Goal: Task Accomplishment & Management: Use online tool/utility

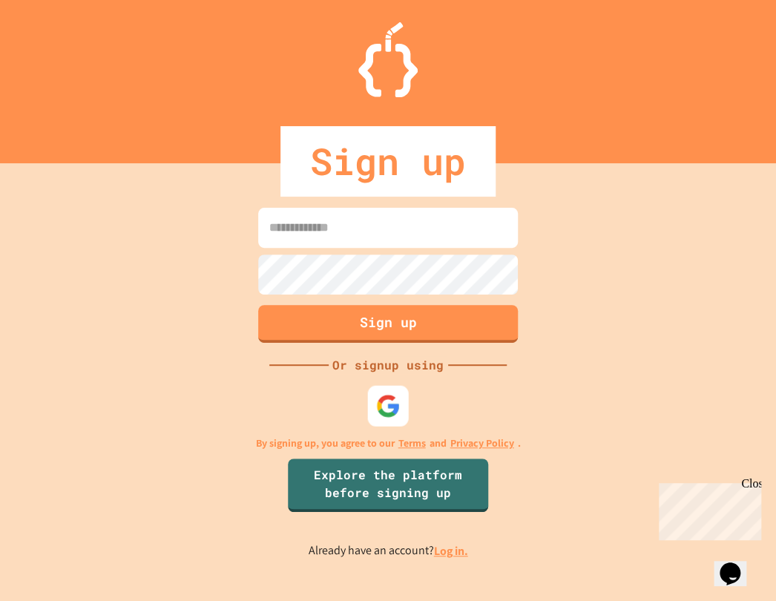
click at [376, 407] on img at bounding box center [388, 406] width 24 height 24
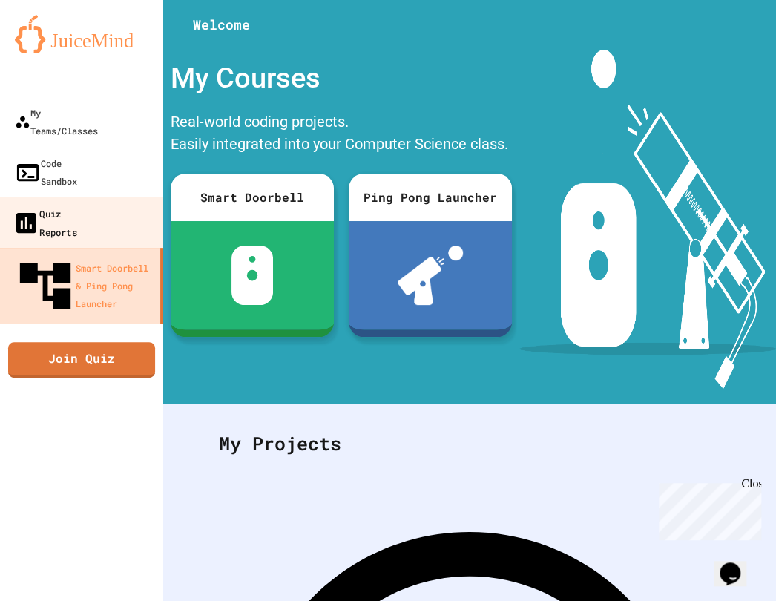
click at [112, 196] on link "Quiz Reports" at bounding box center [82, 222] width 168 height 52
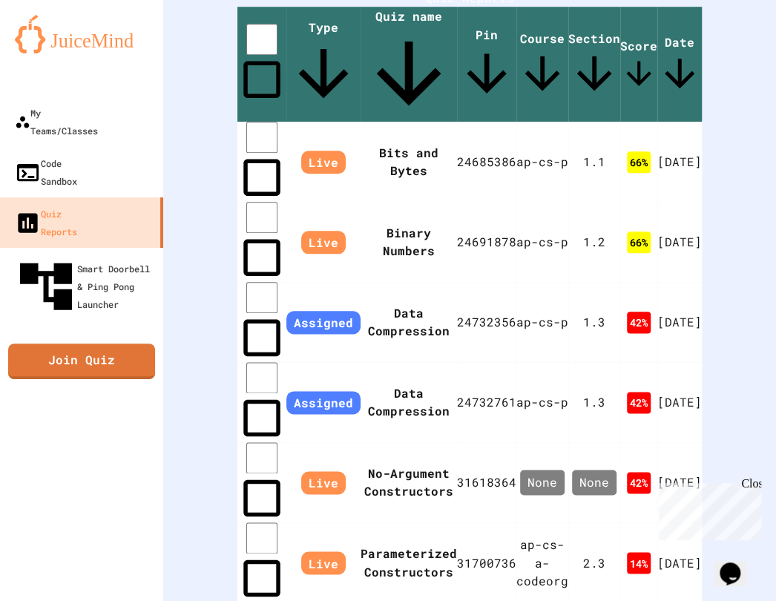
scroll to position [403, 0]
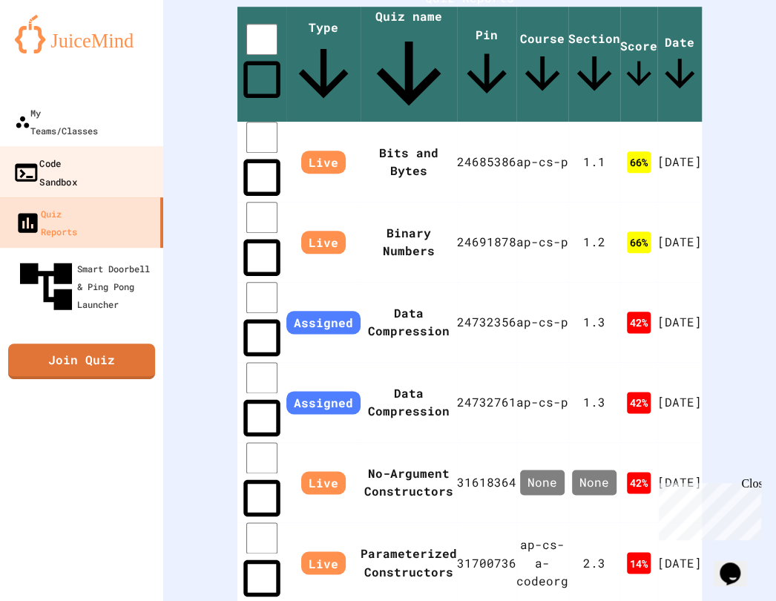
click at [113, 146] on link "Code Sandbox" at bounding box center [82, 172] width 168 height 52
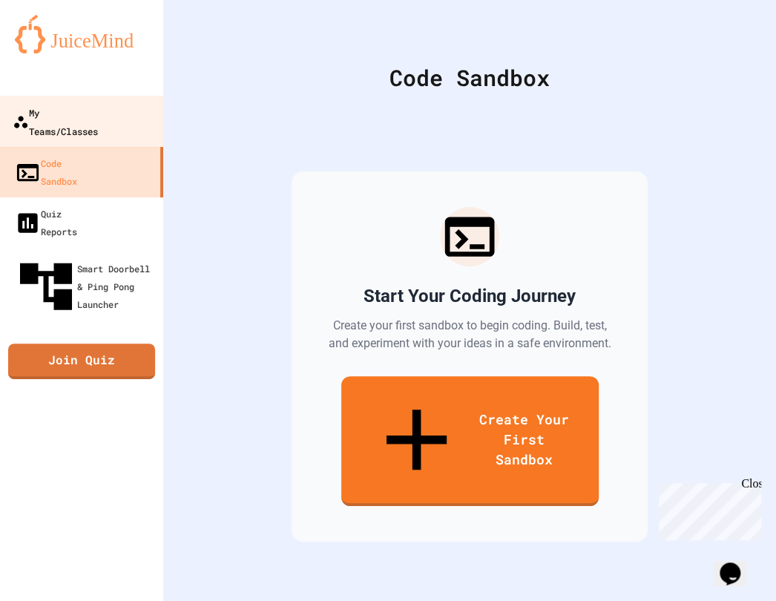
click at [98, 113] on div "My Teams/Classes" at bounding box center [55, 121] width 85 height 36
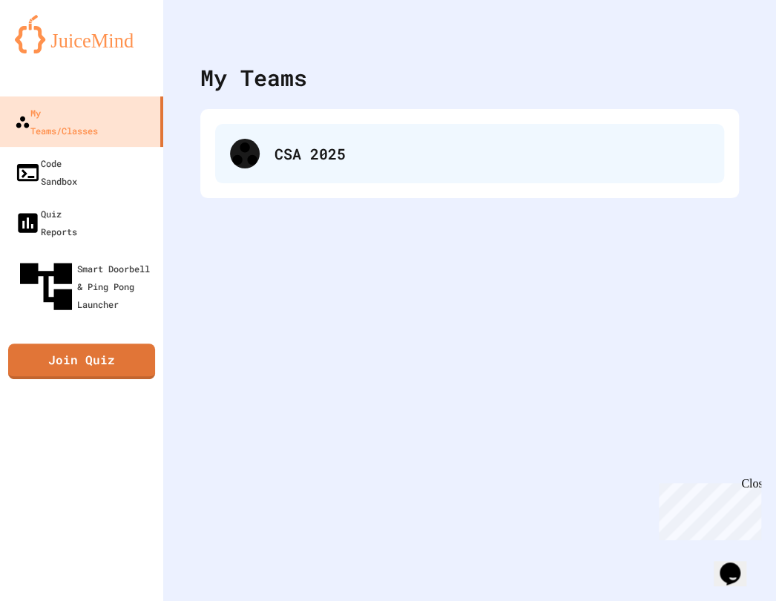
click at [282, 168] on div "CSA 2025" at bounding box center [469, 153] width 509 height 59
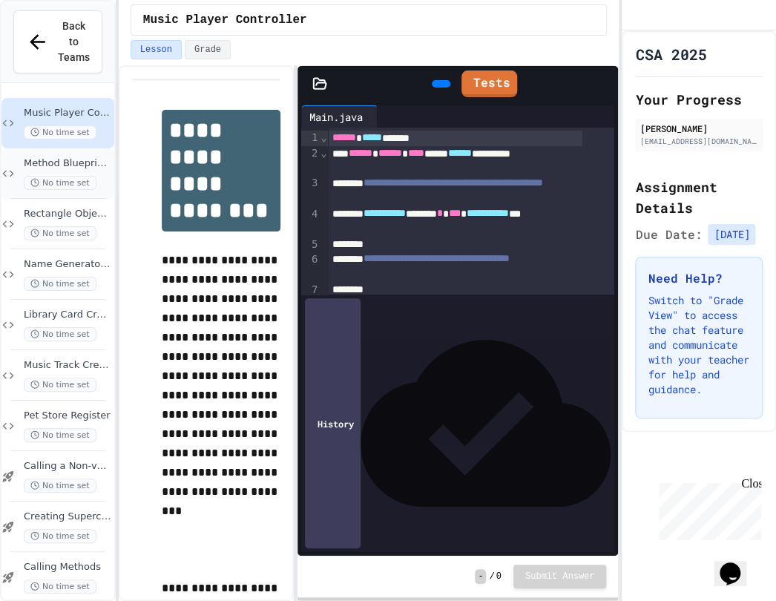
click at [66, 157] on span "Method Blueprint Builder" at bounding box center [67, 163] width 87 height 13
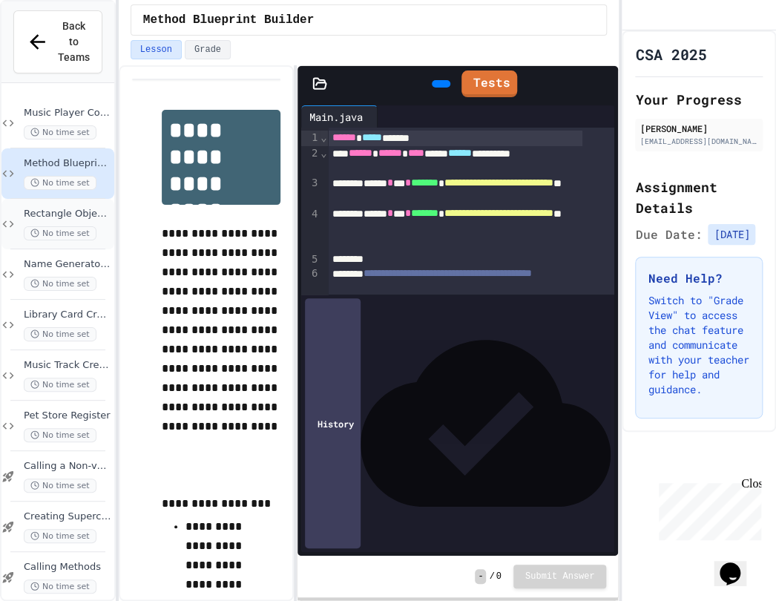
click at [80, 208] on div "Rectangle Object Builder No time set" at bounding box center [67, 224] width 87 height 33
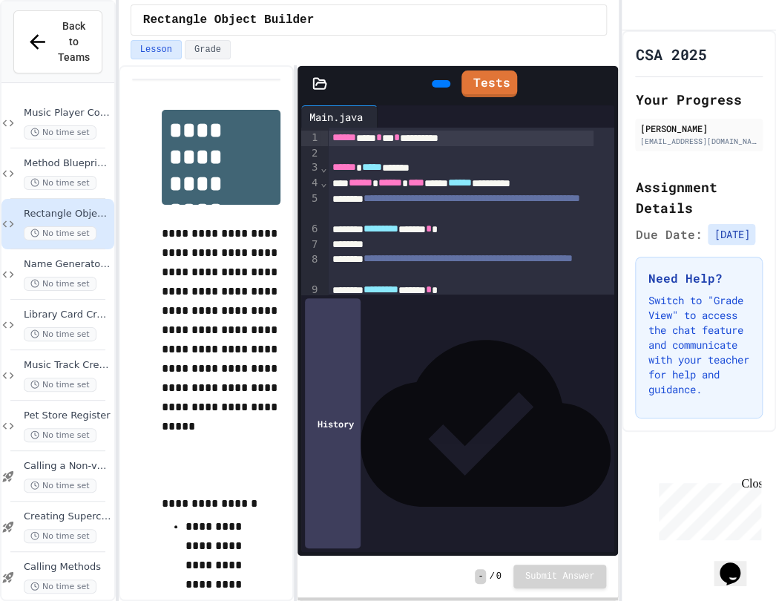
click at [47, 258] on span "Name Generator Tool" at bounding box center [67, 264] width 87 height 13
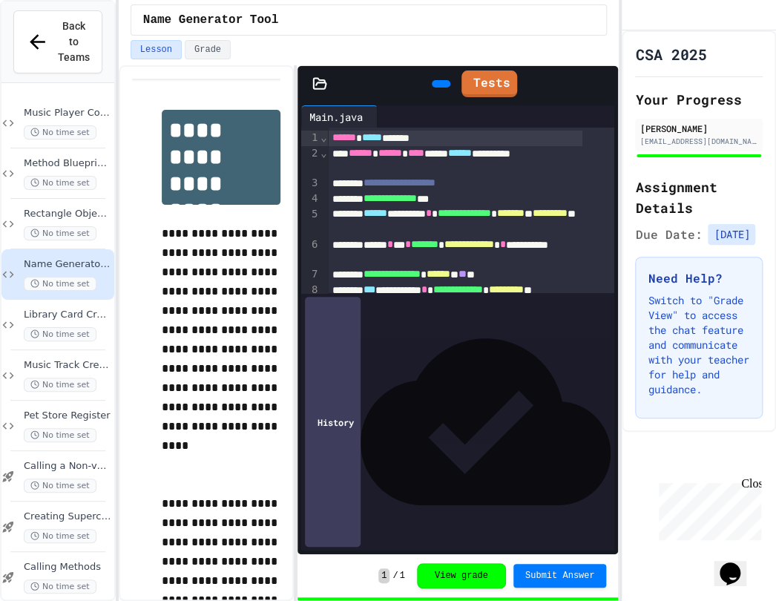
click at [77, 199] on div "Rectangle Object Builder No time set" at bounding box center [57, 224] width 113 height 50
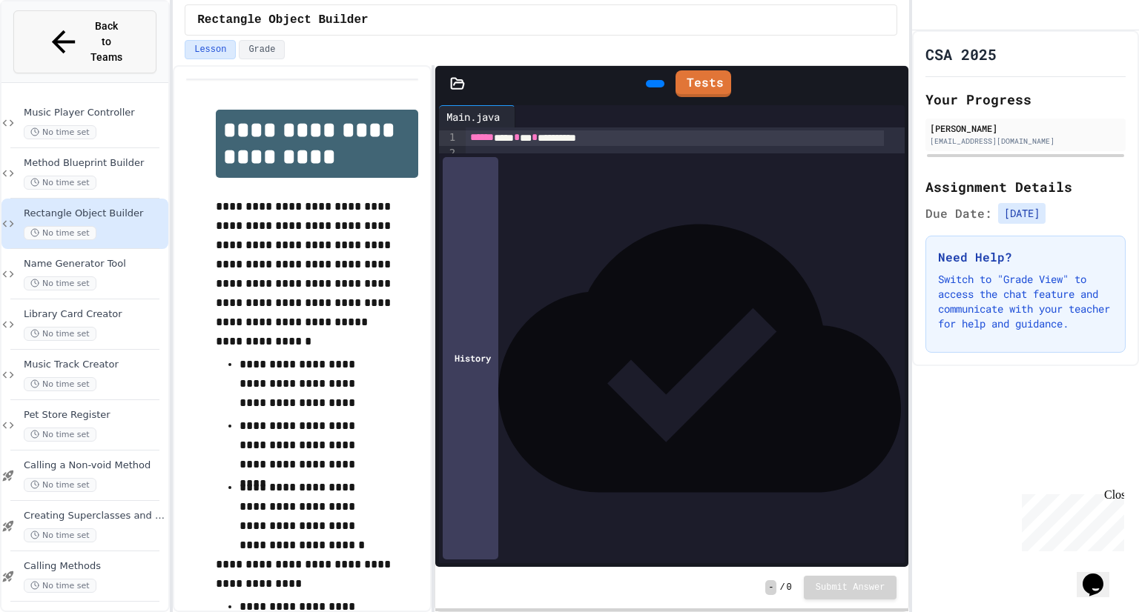
click at [39, 20] on button "Back to Teams" at bounding box center [84, 41] width 143 height 63
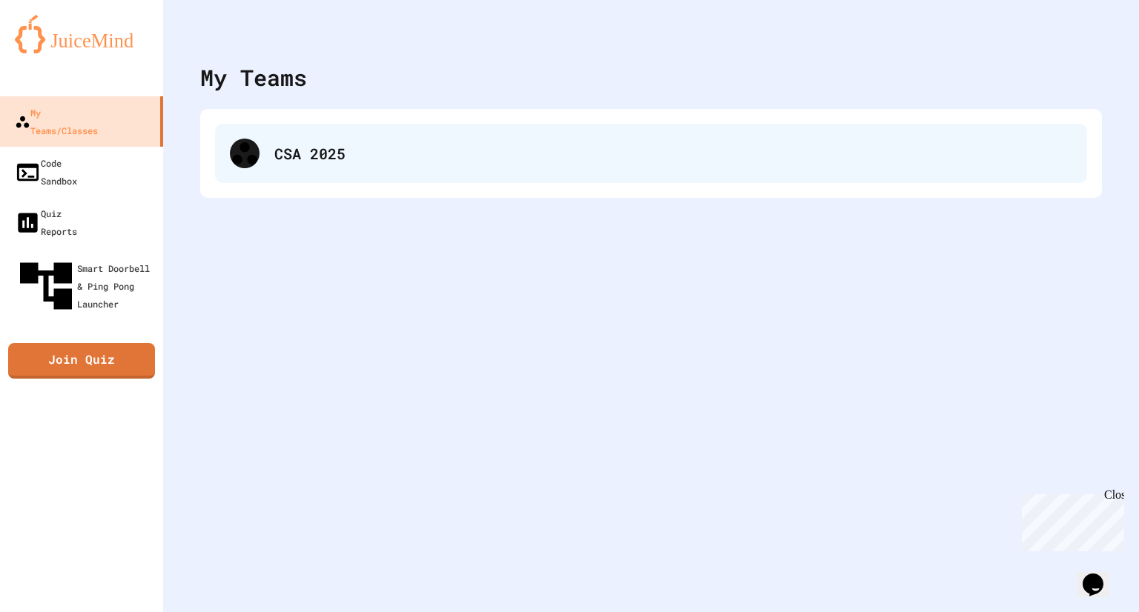
drag, startPoint x: 276, startPoint y: 146, endPoint x: 259, endPoint y: 151, distance: 17.6
click at [259, 151] on div at bounding box center [245, 154] width 30 height 30
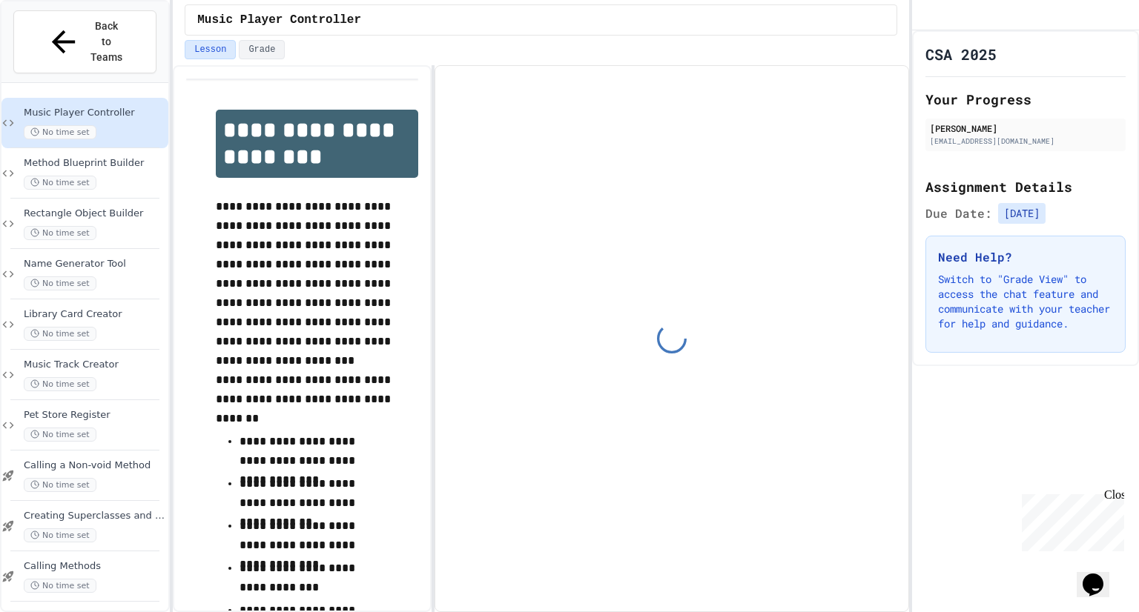
scroll to position [74, 0]
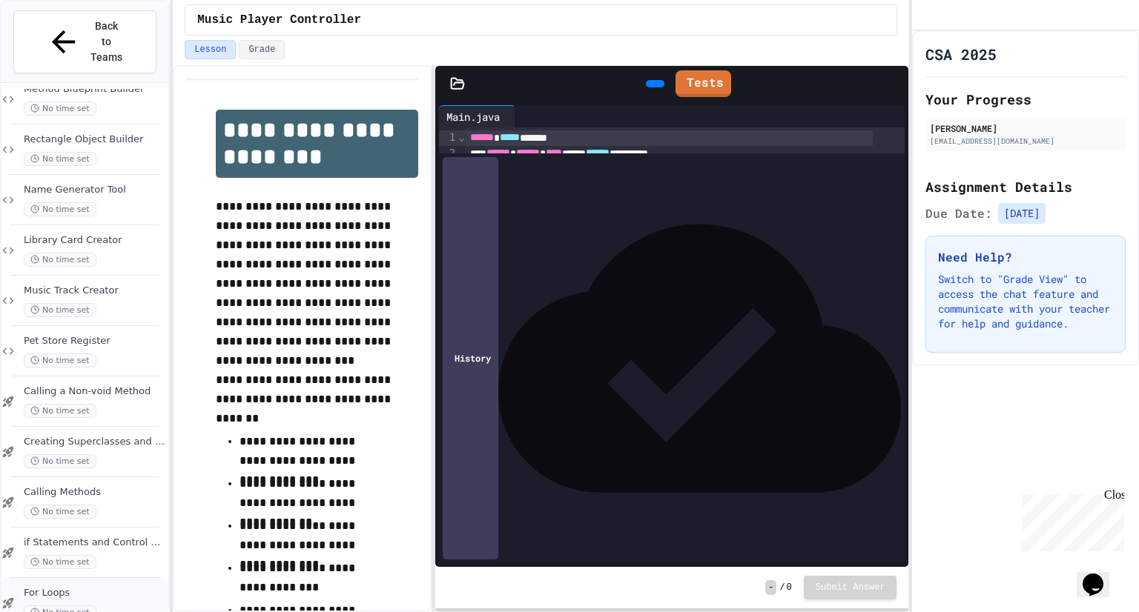
click at [102, 587] on span "For Loops" at bounding box center [95, 593] width 142 height 13
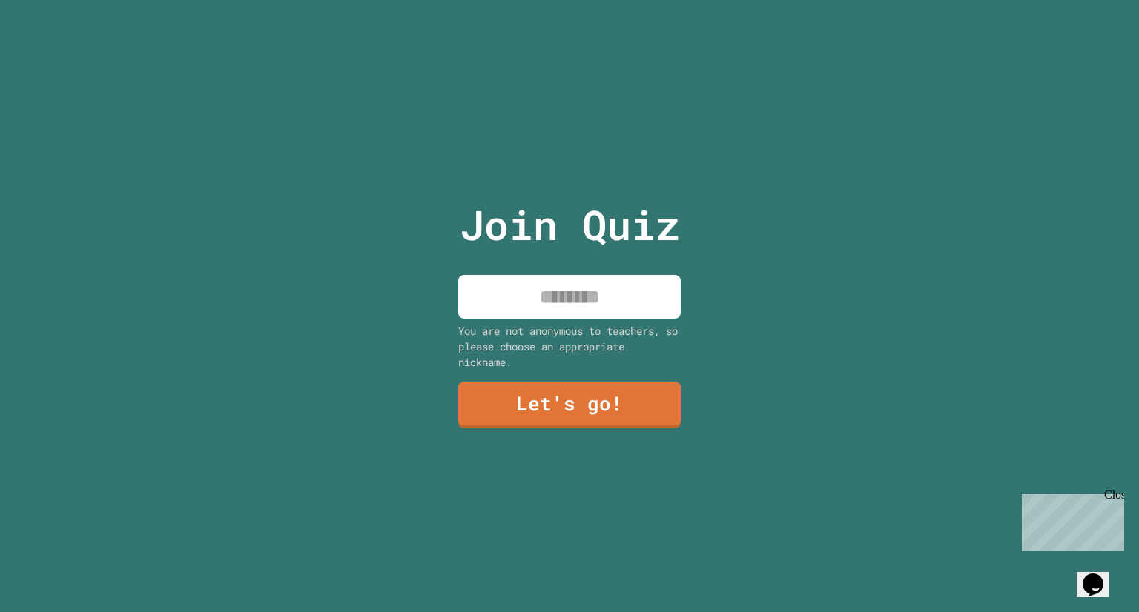
click at [618, 285] on input at bounding box center [569, 297] width 222 height 44
type input "****"
click at [550, 387] on link "Let's go!" at bounding box center [569, 403] width 219 height 49
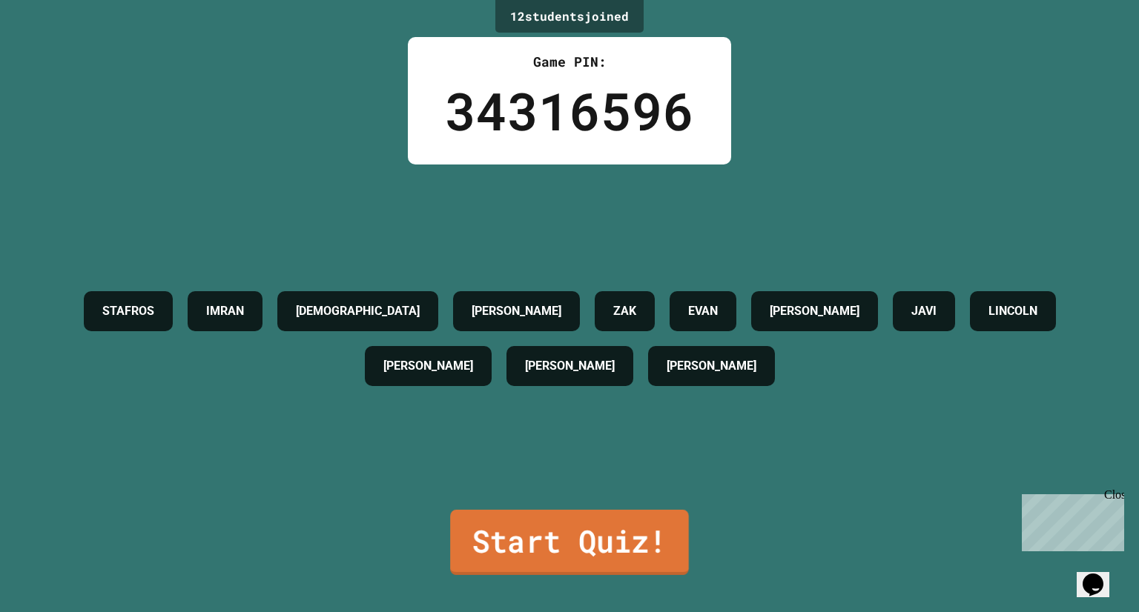
click at [552, 526] on link "Start Quiz!" at bounding box center [569, 542] width 239 height 65
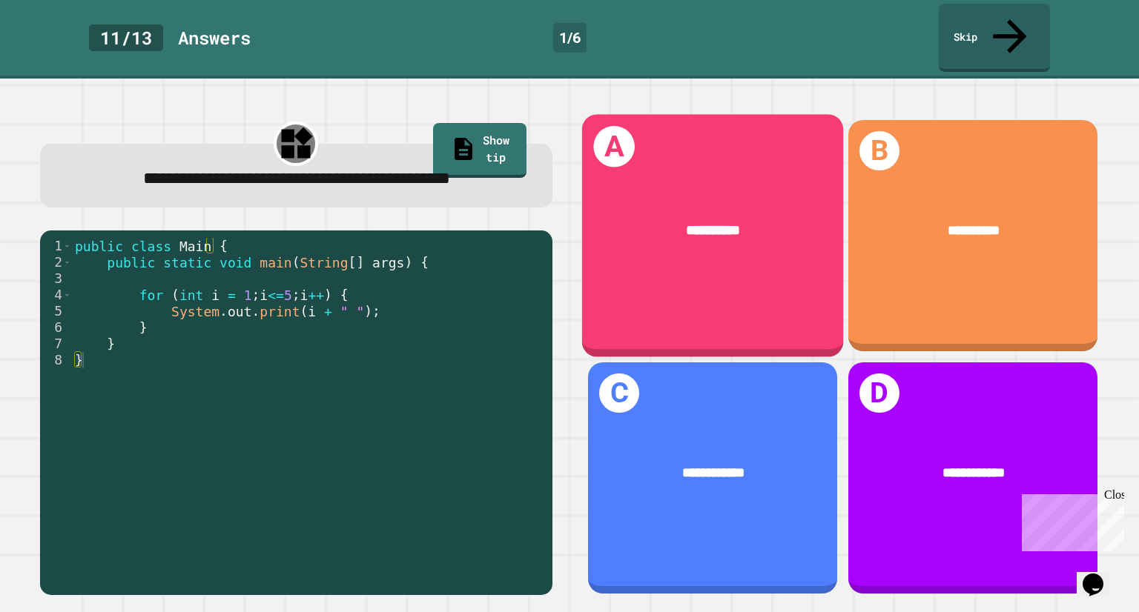
click at [602, 257] on div "A *********" at bounding box center [712, 235] width 261 height 242
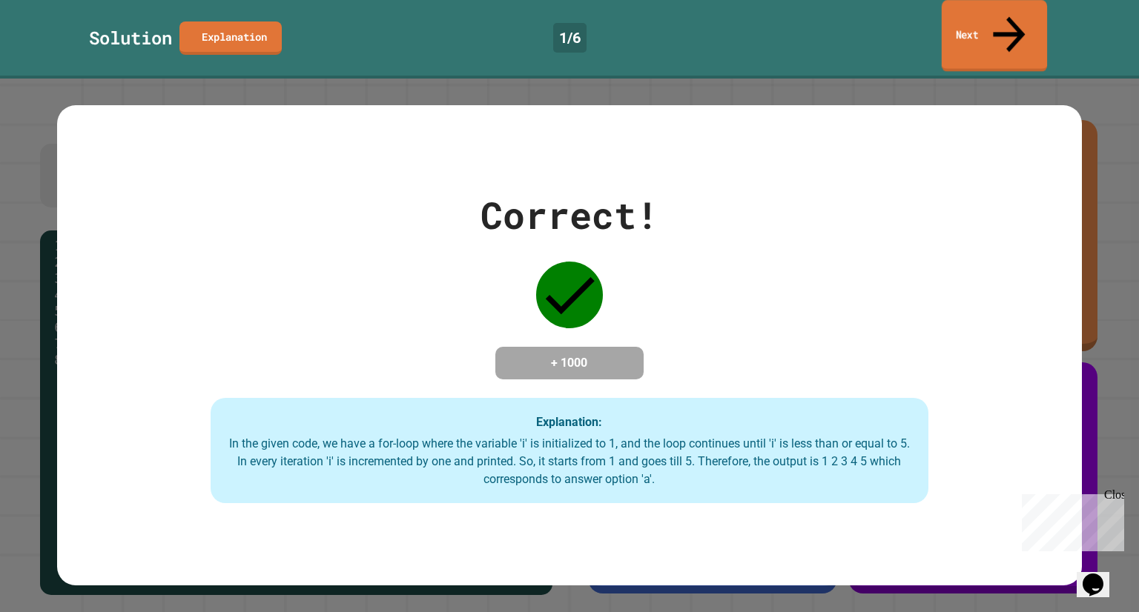
click at [988, 8] on link "Next" at bounding box center [994, 36] width 105 height 72
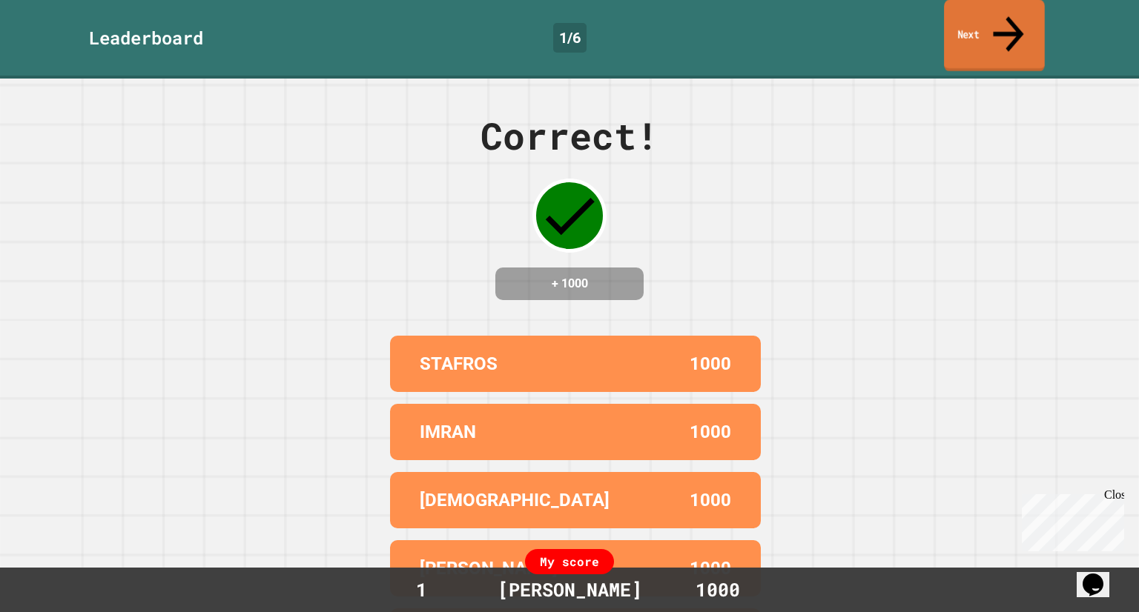
click at [1018, 10] on link "Next" at bounding box center [994, 36] width 101 height 72
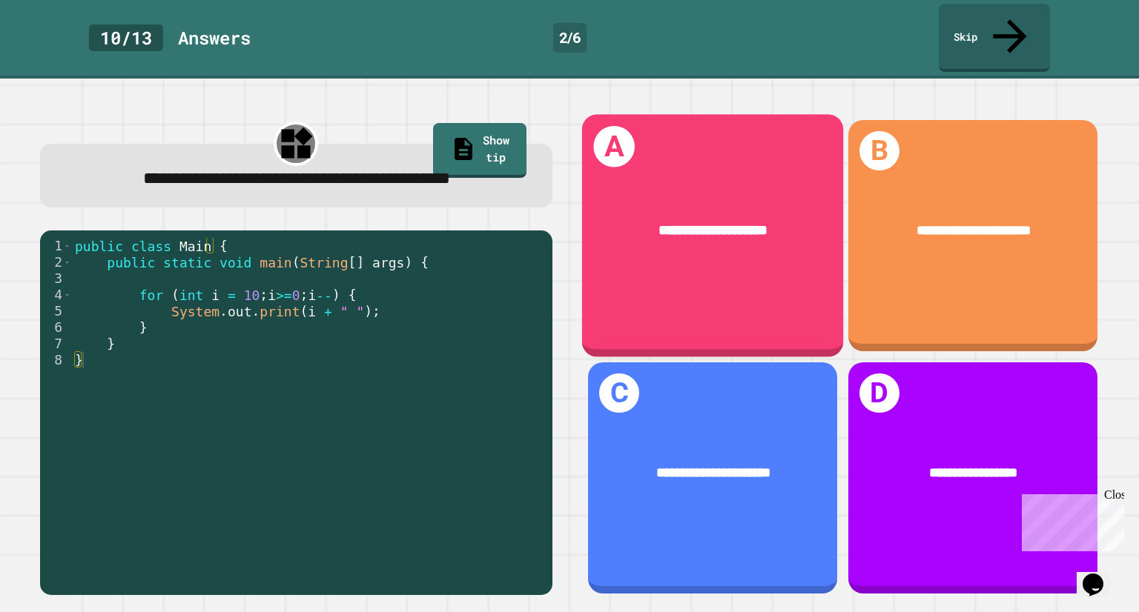
click at [730, 144] on div "**********" at bounding box center [712, 235] width 261 height 242
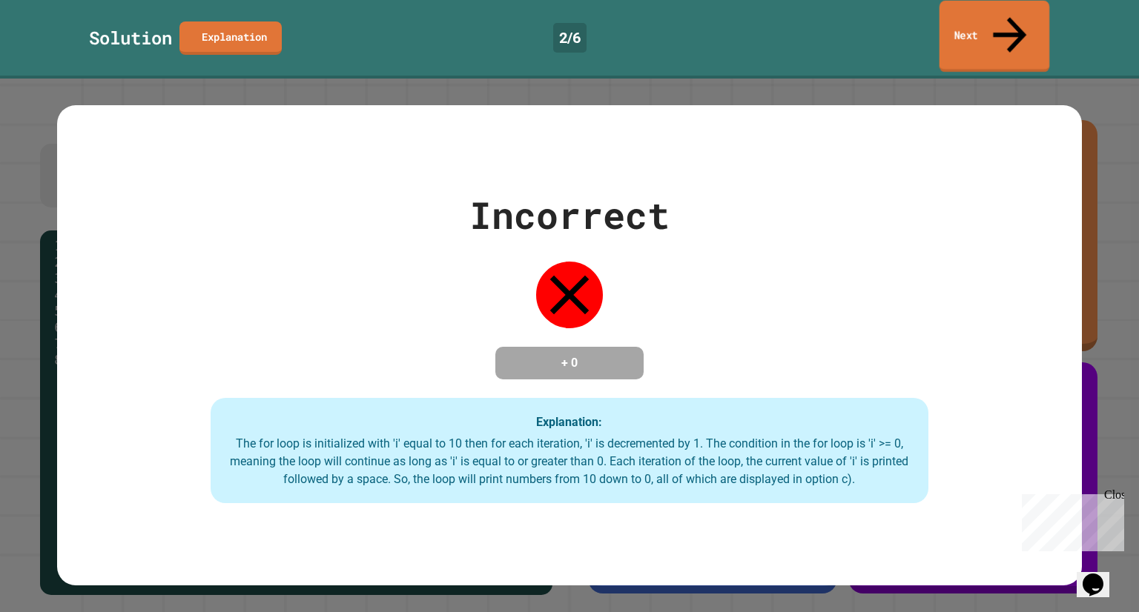
click at [985, 22] on link "Next" at bounding box center [994, 37] width 110 height 72
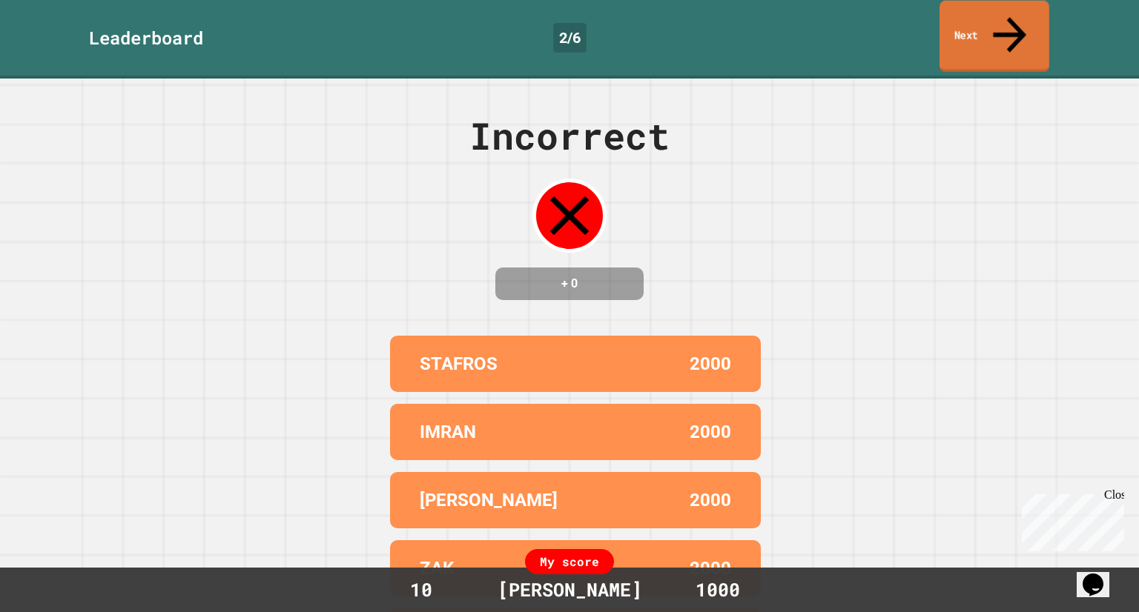
click at [982, 26] on link "Next" at bounding box center [994, 37] width 110 height 72
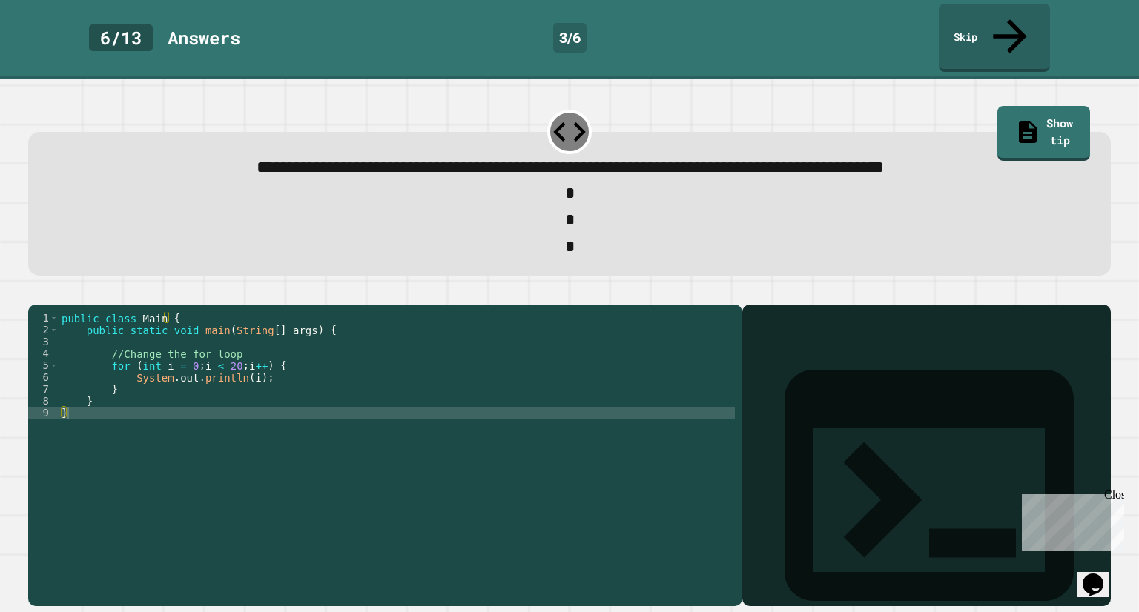
click at [190, 356] on div "public class Main { public static void main ( String [ ] args ) { //Change the …" at bounding box center [397, 454] width 676 height 285
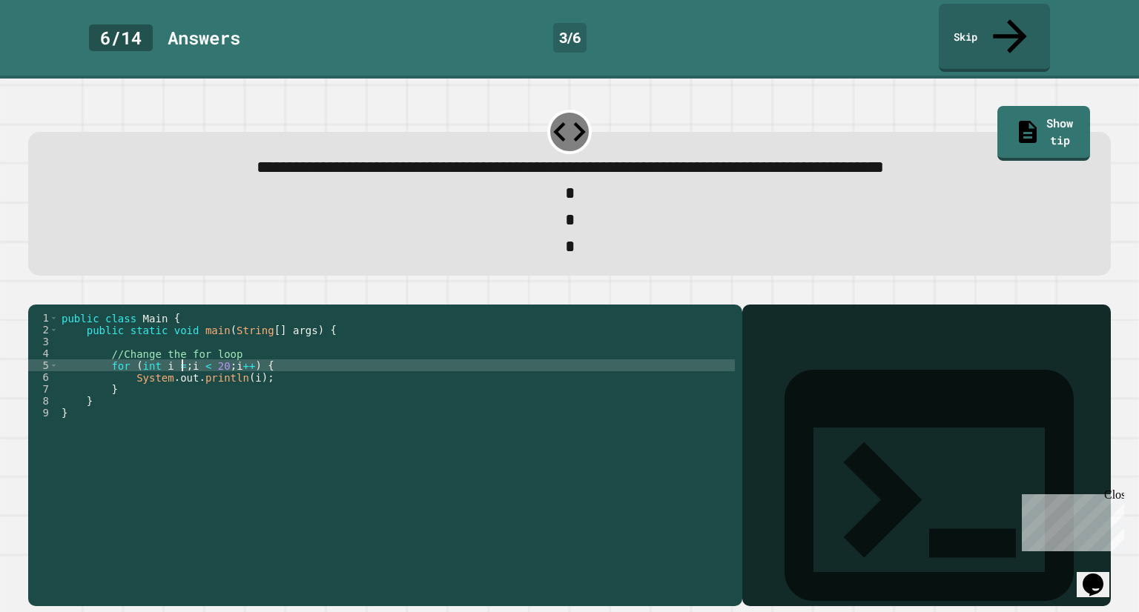
scroll to position [0, 9]
click at [232, 360] on div "public class Main { public static void main ( String [ ] args ) { //Change the …" at bounding box center [397, 454] width 676 height 285
type textarea "**********"
click at [36, 293] on button "button" at bounding box center [36, 293] width 0 height 0
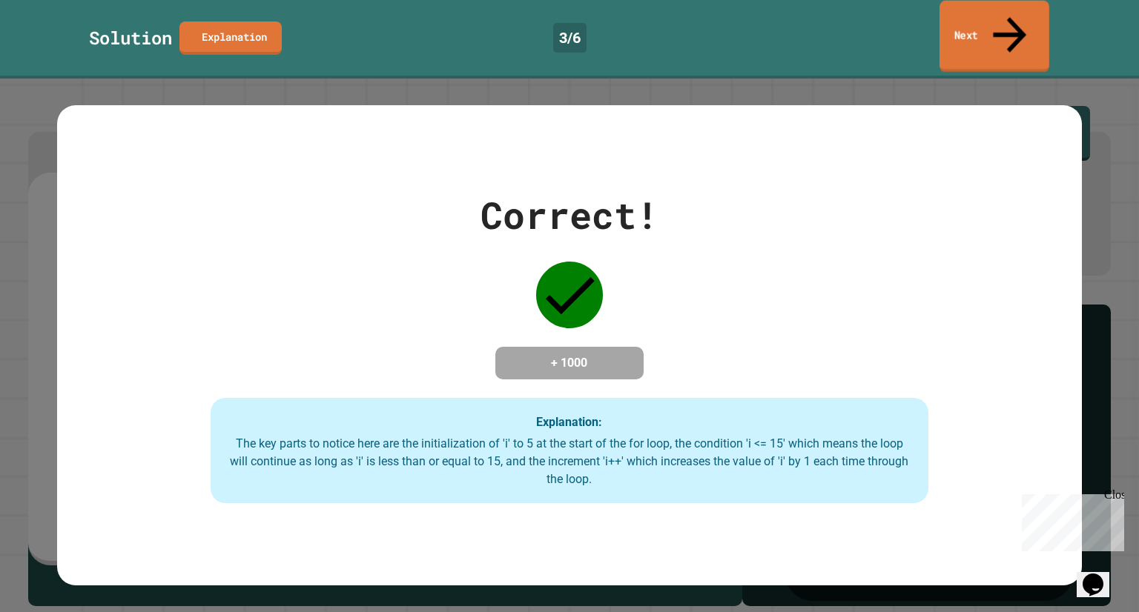
drag, startPoint x: 1020, startPoint y: 21, endPoint x: 1005, endPoint y: 14, distance: 16.3
click at [1005, 14] on icon at bounding box center [1010, 34] width 50 height 53
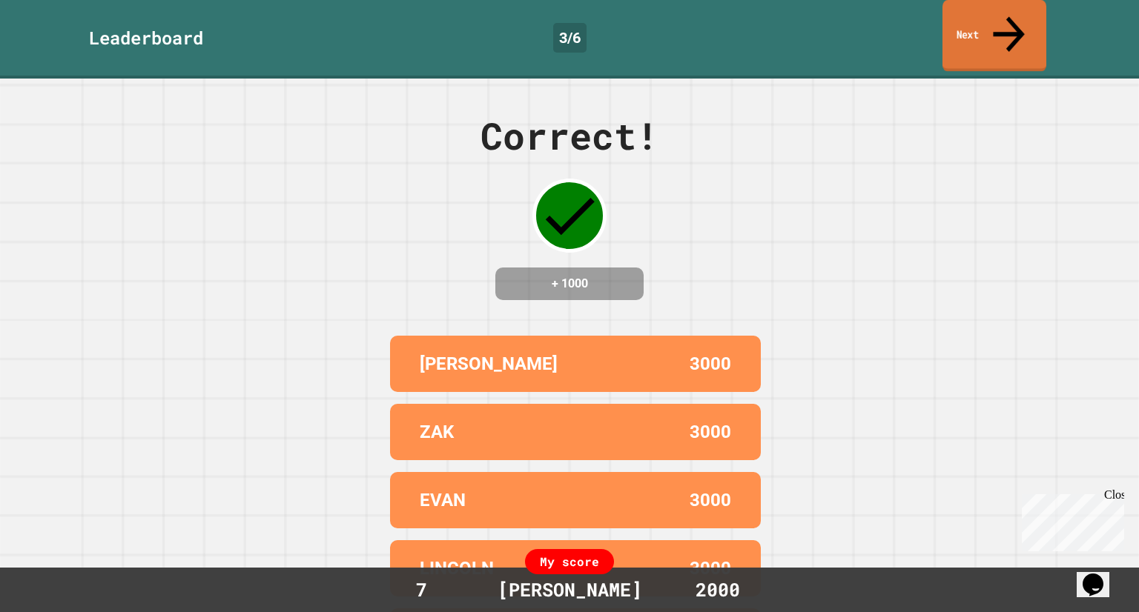
click at [982, 31] on link "Next" at bounding box center [994, 36] width 104 height 72
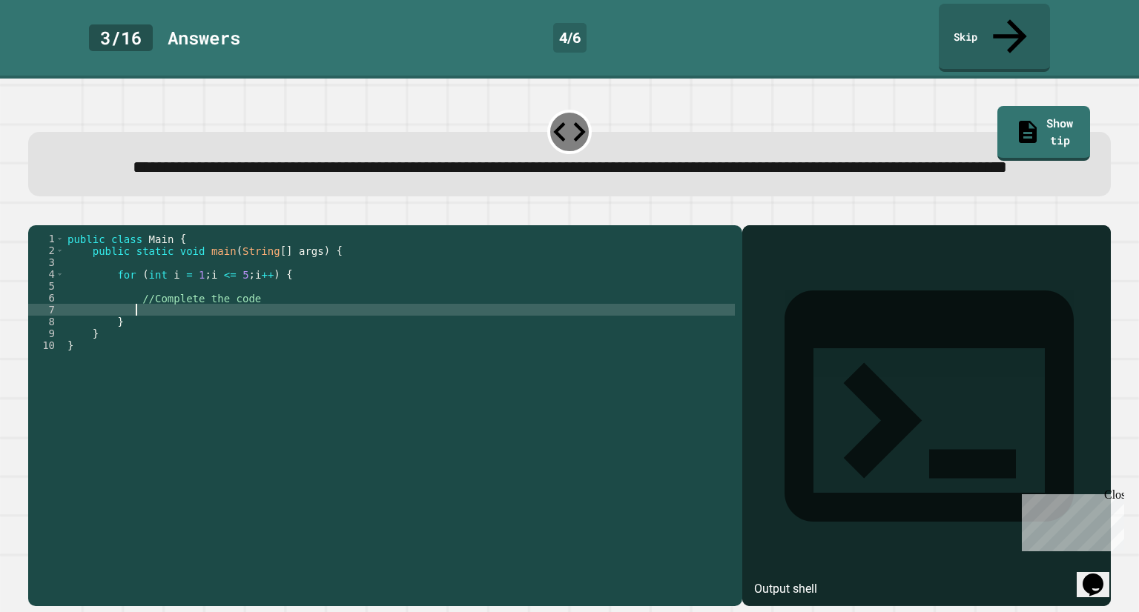
click at [205, 324] on div "public class Main { public static void main ( String [ ] args ) { for ( int i =…" at bounding box center [400, 405] width 670 height 344
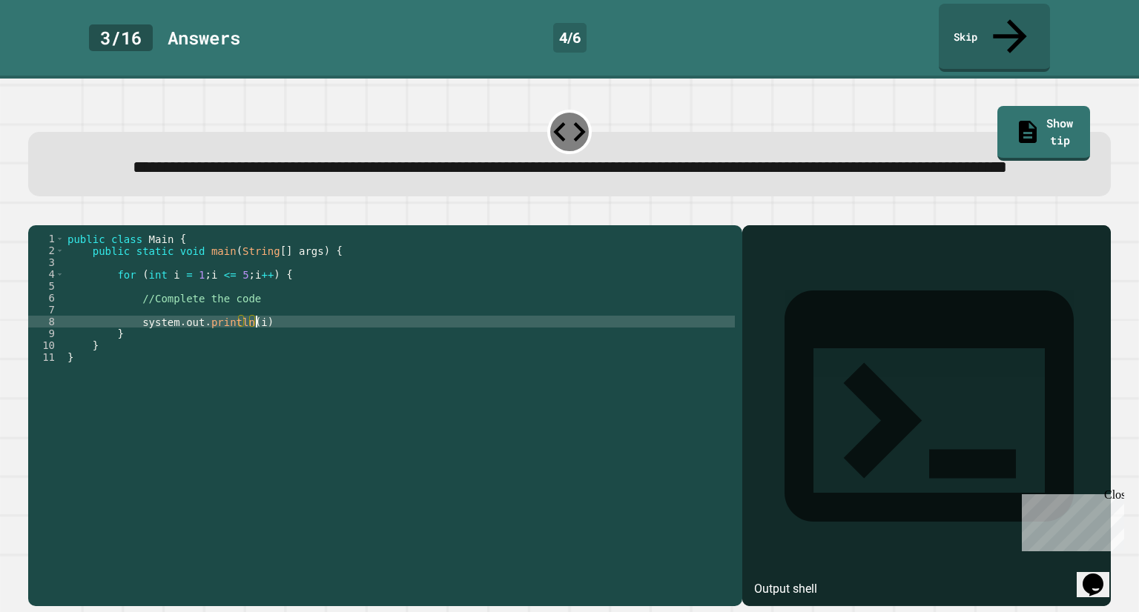
scroll to position [0, 13]
click at [323, 339] on div "public class Main { public static void main ( String [ ] args ) { for ( int i =…" at bounding box center [400, 405] width 670 height 344
click at [188, 323] on div "public class Main { public static void main ( String [ ] args ) { for ( int i =…" at bounding box center [400, 405] width 670 height 344
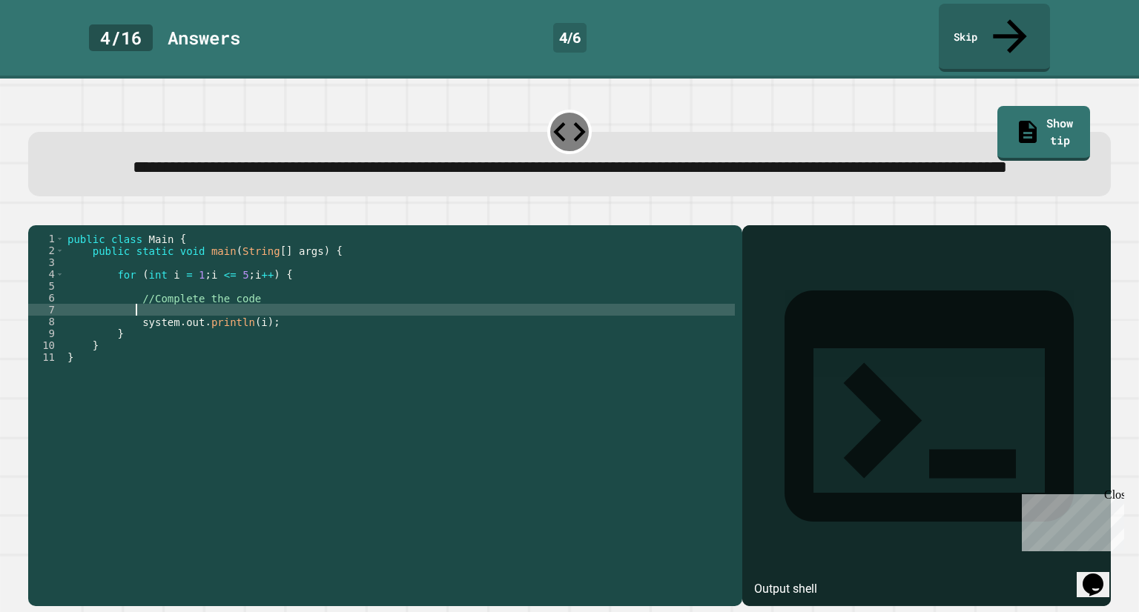
scroll to position [0, 4]
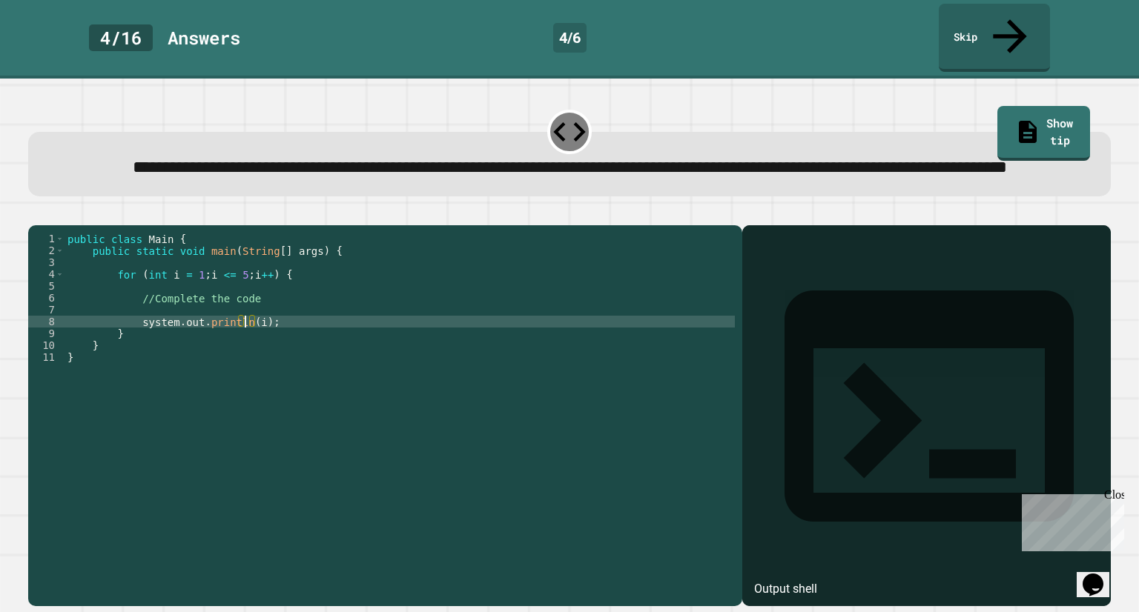
click at [247, 342] on div "public class Main { public static void main ( String [ ] args ) { for ( int i =…" at bounding box center [400, 405] width 670 height 344
click at [231, 333] on div "public class Main { public static void main ( String [ ] args ) { for ( int i =…" at bounding box center [400, 405] width 670 height 344
click at [169, 335] on div "public class Main { public static void main ( String [ ] args ) { for ( int i =…" at bounding box center [400, 405] width 670 height 344
click at [275, 333] on div "public class Main { public static void main ( String [ ] args ) { for ( int i =…" at bounding box center [400, 405] width 670 height 344
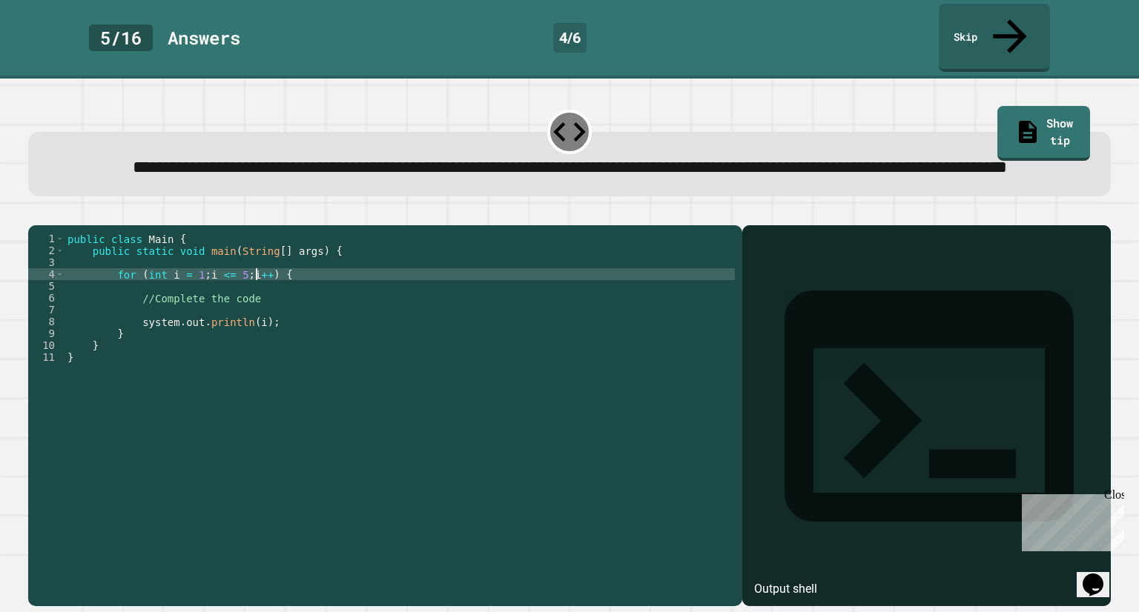
click at [257, 288] on div "public class Main { public static void main ( String [ ] args ) { for ( int i =…" at bounding box center [400, 405] width 670 height 344
click at [274, 294] on div "public class Main { public static void main ( String [ ] args ) { for ( int i =…" at bounding box center [400, 405] width 670 height 344
click at [276, 285] on div "public class Main { public static void main ( String [ ] args ) { for ( int i =…" at bounding box center [400, 405] width 670 height 344
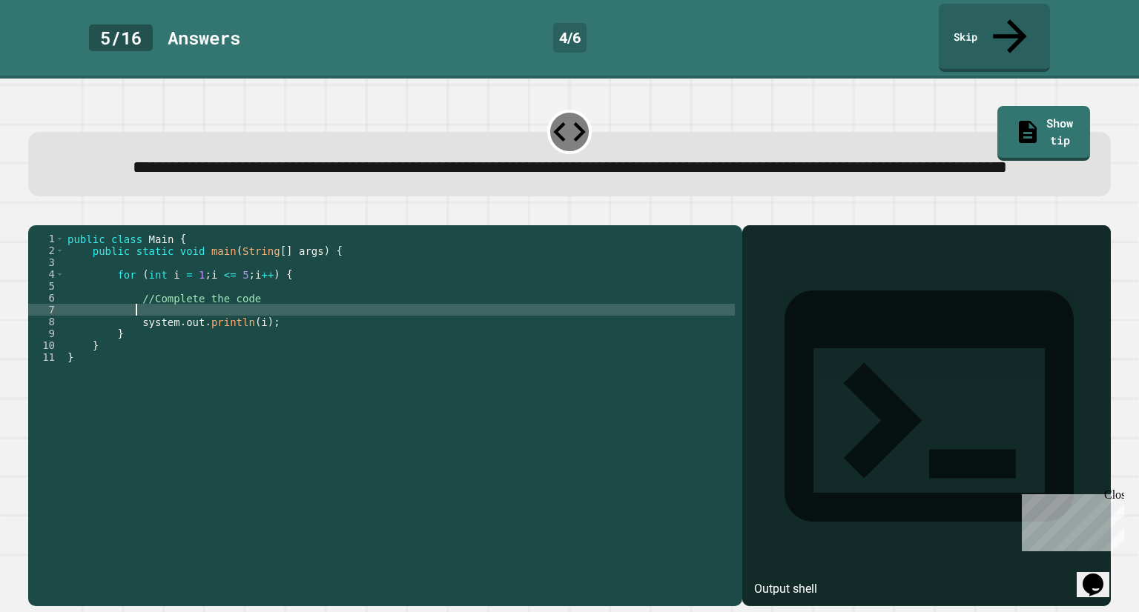
click at [273, 330] on div "public class Main { public static void main ( String [ ] args ) { for ( int i =…" at bounding box center [400, 405] width 670 height 344
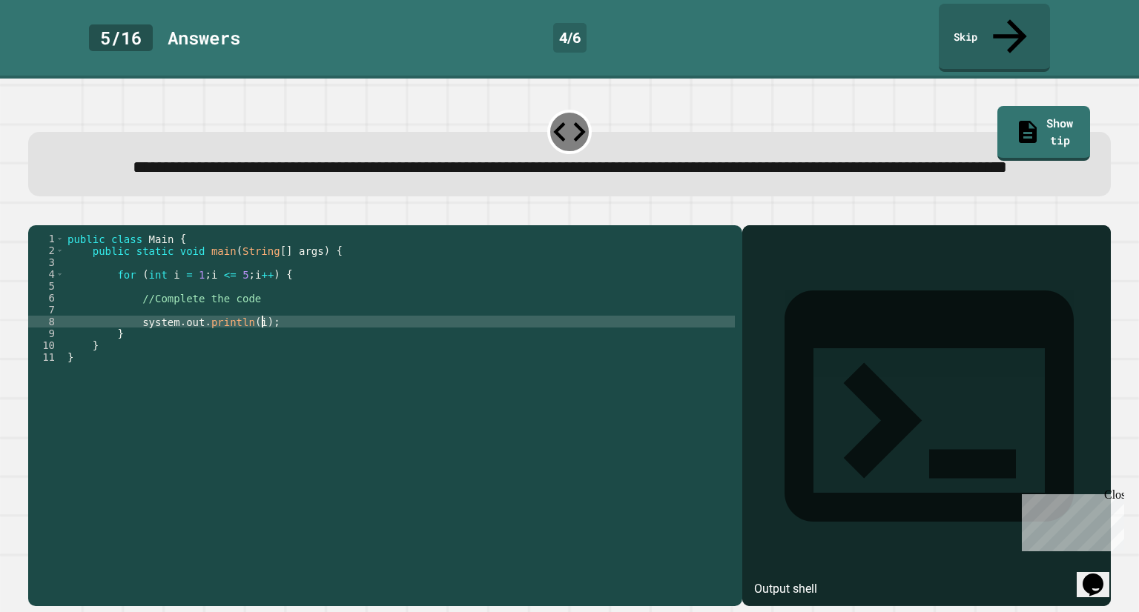
click at [291, 337] on div "public class Main { public static void main ( String [ ] args ) { for ( int i =…" at bounding box center [400, 405] width 670 height 344
click at [33, 217] on div at bounding box center [569, 217] width 1082 height 18
click at [36, 214] on button "button" at bounding box center [36, 214] width 0 height 0
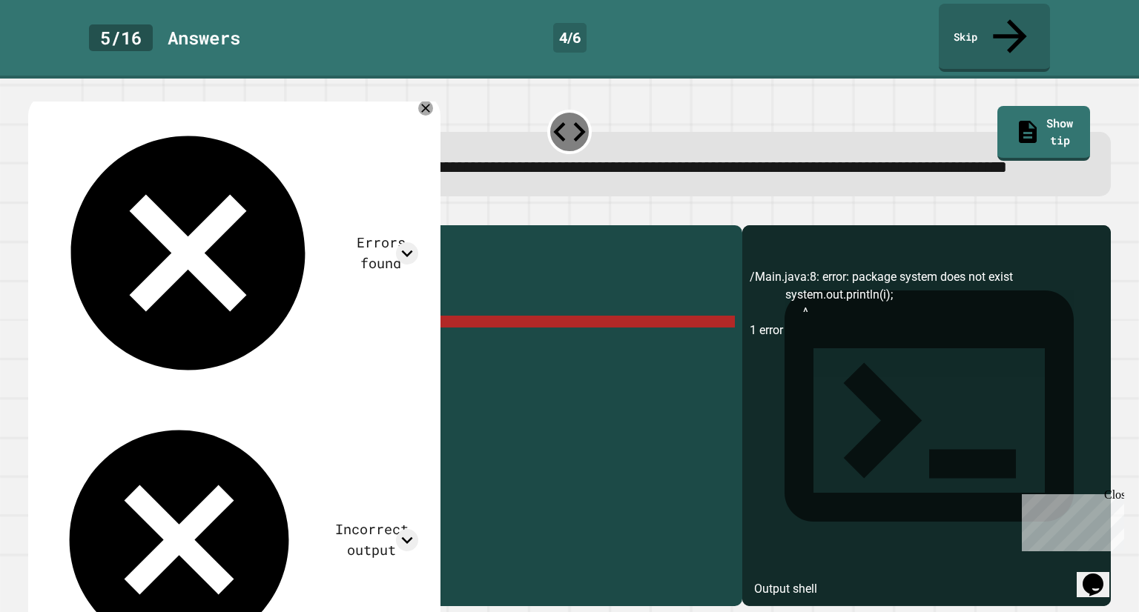
click at [249, 332] on div "public class Main { public static void main ( String [ ] args ) { for ( int i =…" at bounding box center [400, 405] width 670 height 344
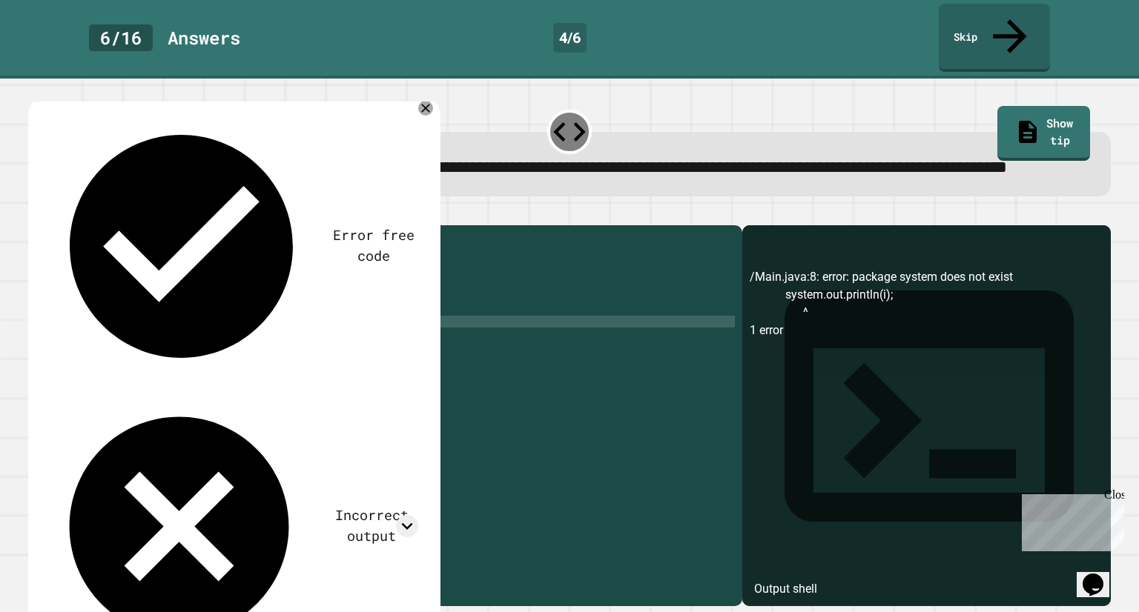
scroll to position [0, 13]
drag, startPoint x: 44, startPoint y: 220, endPoint x: 40, endPoint y: 214, distance: 8.0
click at [36, 214] on button "button" at bounding box center [36, 214] width 0 height 0
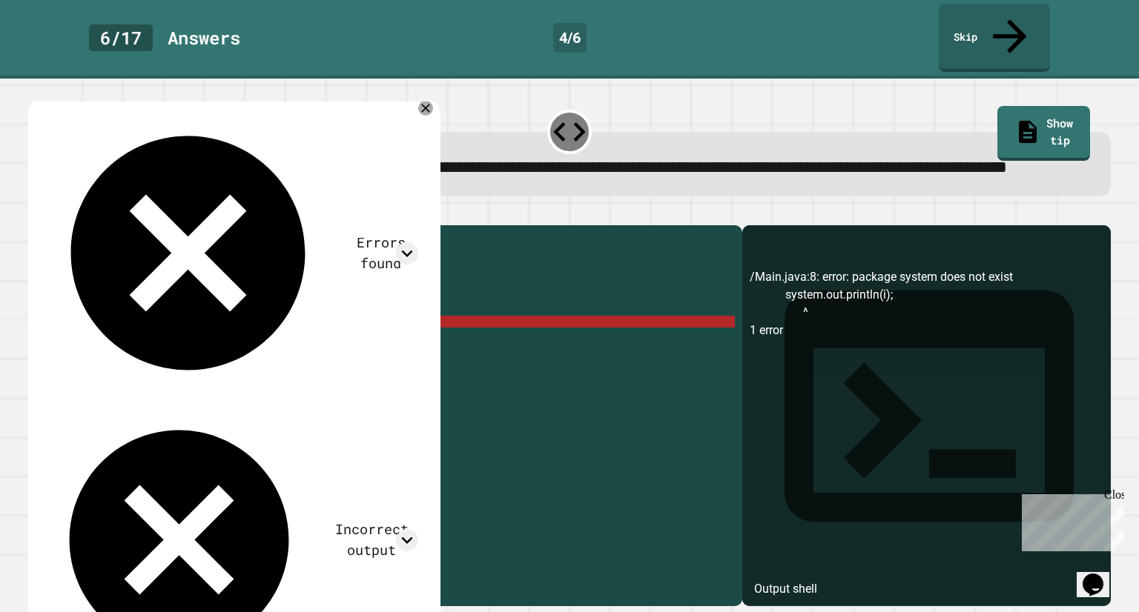
click at [249, 336] on div "public class Main { public static void main ( String [ ] args ) { for ( int i =…" at bounding box center [400, 405] width 670 height 344
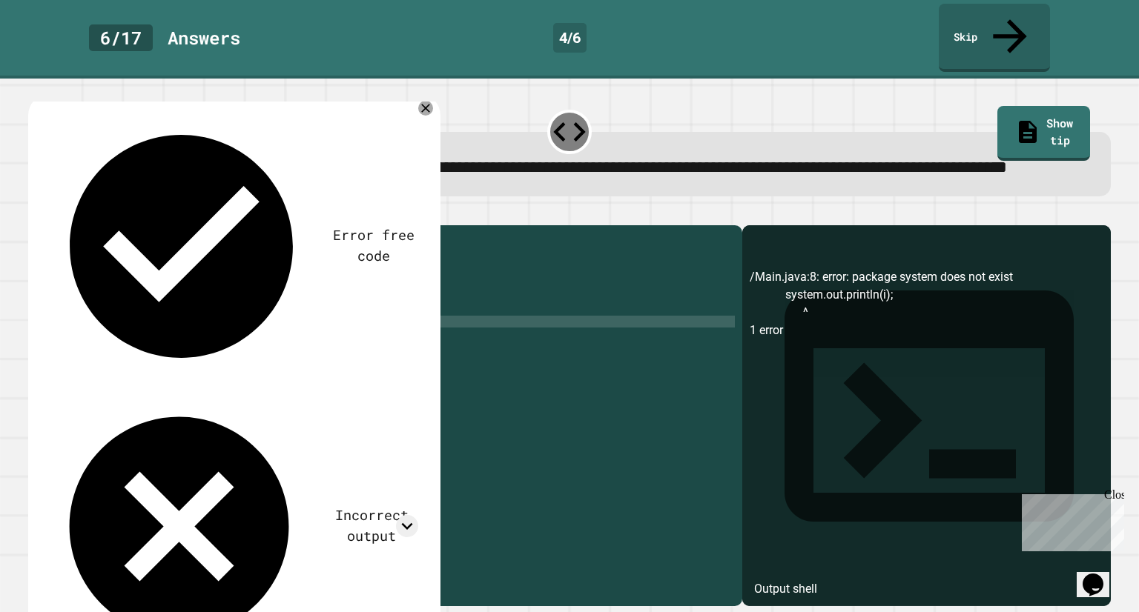
scroll to position [0, 13]
click at [36, 214] on icon "button" at bounding box center [36, 214] width 0 height 0
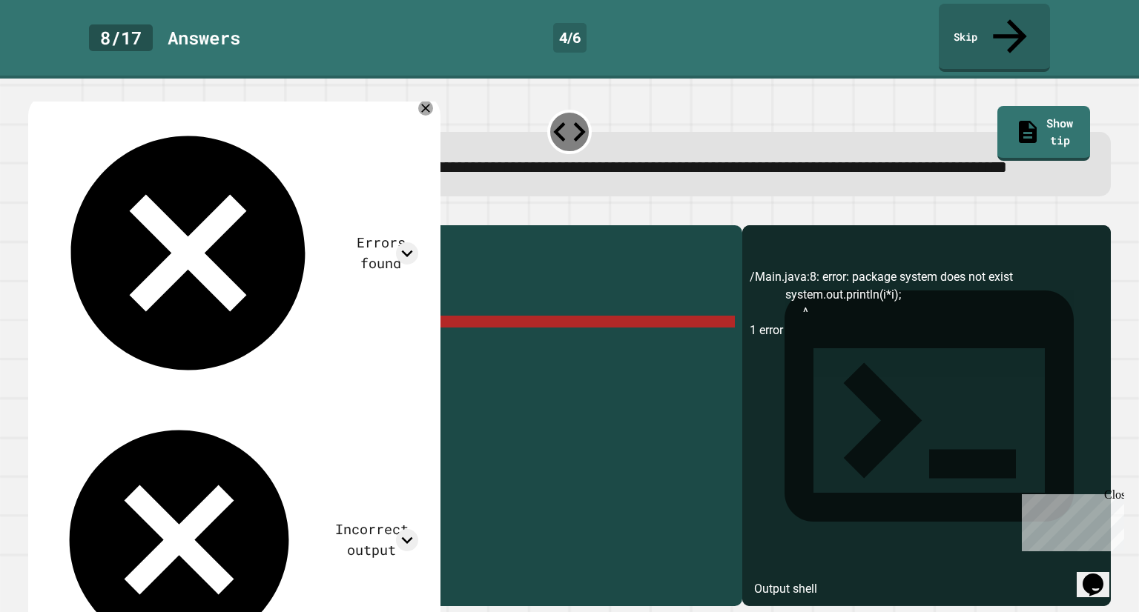
click at [254, 336] on div "public class Main { public static void main ( String [ ] args ) { for ( int i =…" at bounding box center [400, 405] width 670 height 344
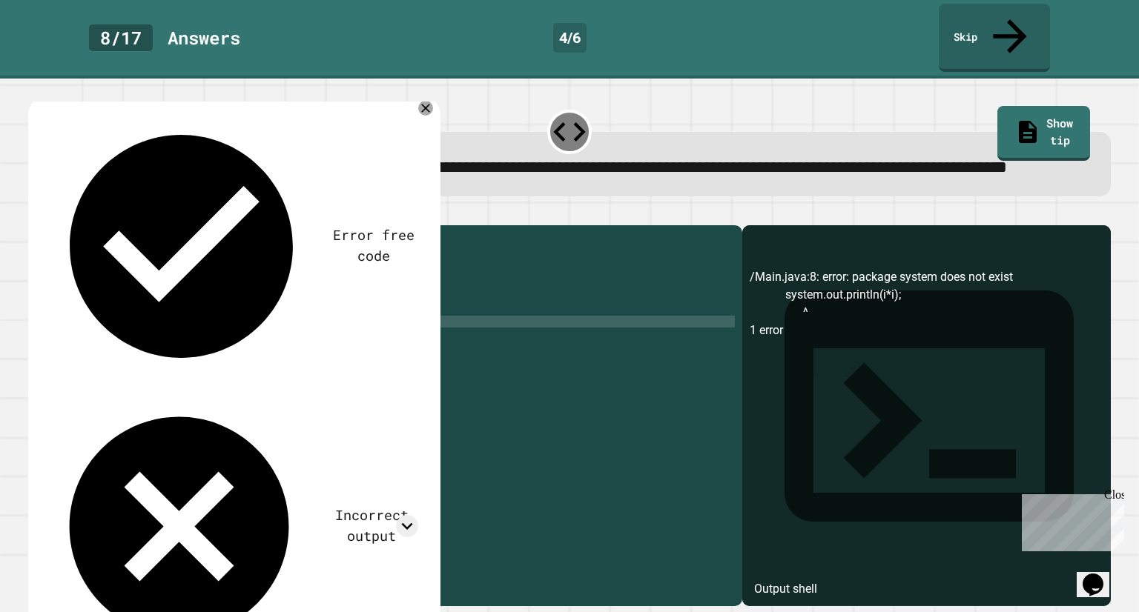
type textarea "**********"
click at [249, 314] on div "public class Main { public static void main ( String [ ] args ) { for ( int i =…" at bounding box center [400, 405] width 670 height 344
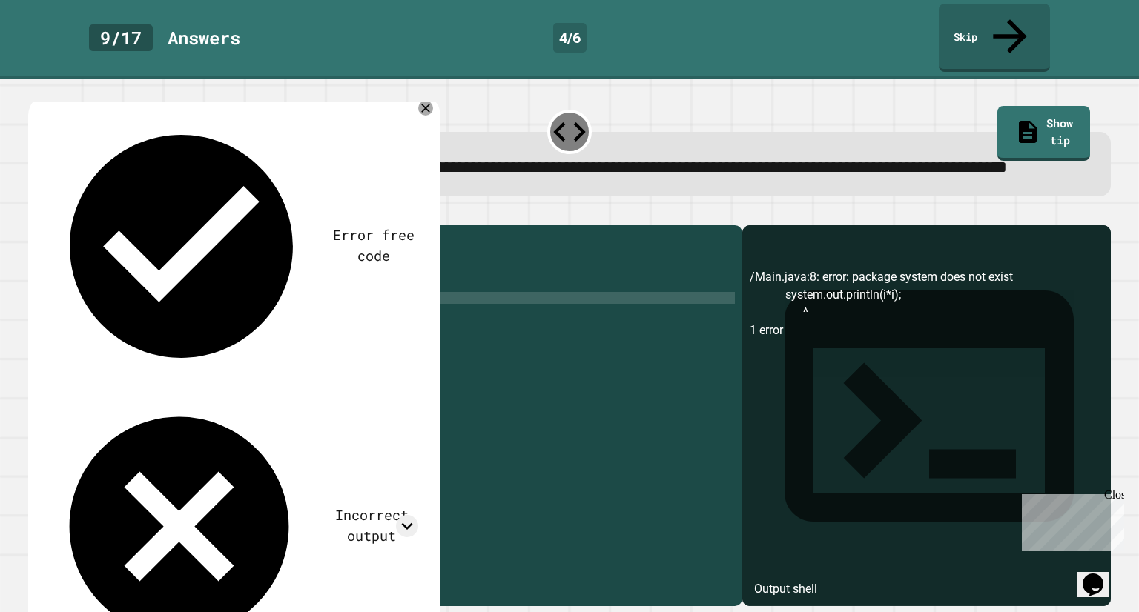
drag, startPoint x: 115, startPoint y: 316, endPoint x: 246, endPoint y: 323, distance: 131.4
drag, startPoint x: 246, startPoint y: 323, endPoint x: 209, endPoint y: 334, distance: 38.9
click at [209, 334] on div "public class Main { public static void main ( String [ ] args ) { for ( int i =…" at bounding box center [400, 405] width 670 height 344
drag, startPoint x: 119, startPoint y: 313, endPoint x: 291, endPoint y: 324, distance: 172.4
drag, startPoint x: 291, startPoint y: 324, endPoint x: 264, endPoint y: 314, distance: 28.6
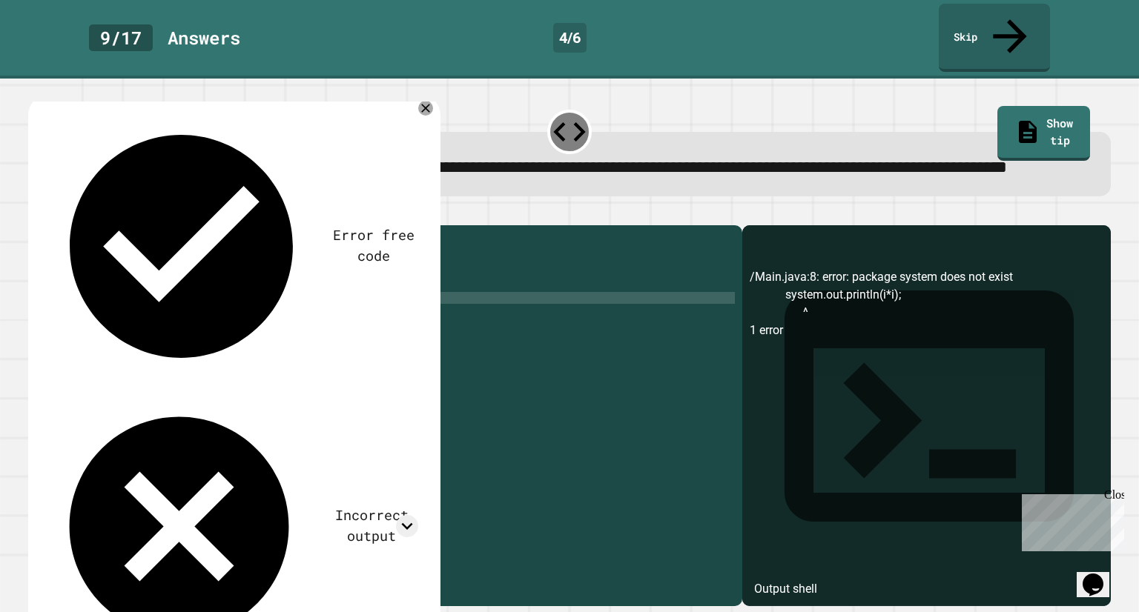
click at [264, 314] on div "public class Main { public static void main ( String [ ] args ) { for ( int i =…" at bounding box center [400, 405] width 670 height 344
drag, startPoint x: 264, startPoint y: 314, endPoint x: 211, endPoint y: 297, distance: 55.8
drag, startPoint x: 211, startPoint y: 297, endPoint x: 160, endPoint y: 288, distance: 51.2
click at [160, 288] on div "public class Main { public static void main ( String [ ] args ) { for ( int i =…" at bounding box center [400, 405] width 670 height 344
drag, startPoint x: 160, startPoint y: 288, endPoint x: 216, endPoint y: 281, distance: 56.8
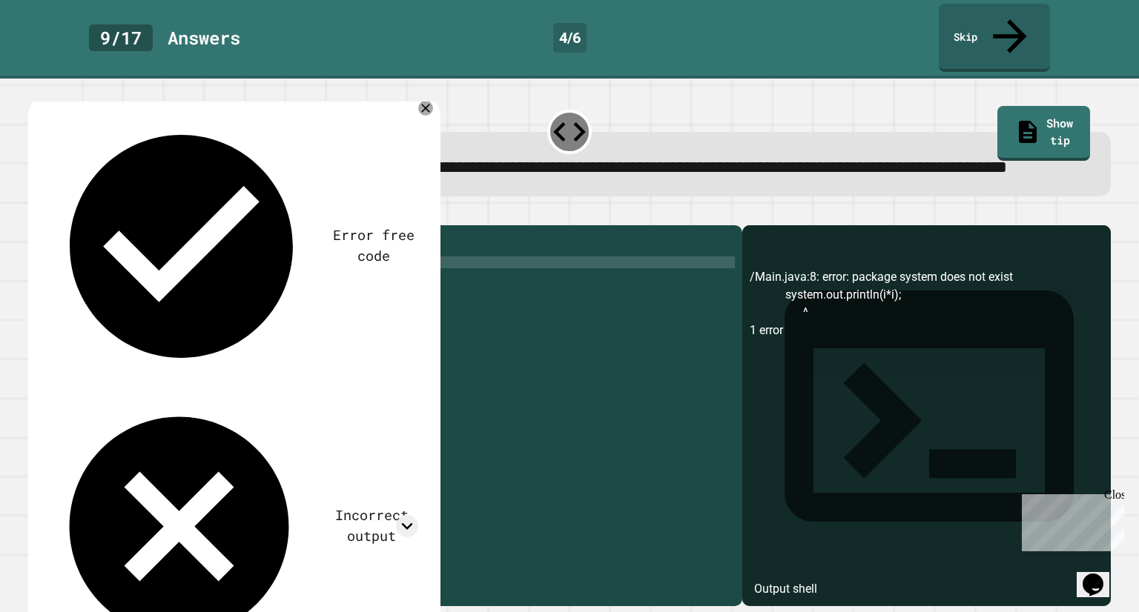
scroll to position [0, 2]
drag, startPoint x: 216, startPoint y: 281, endPoint x: 163, endPoint y: 288, distance: 53.9
click at [163, 288] on div "public class Main { public static void main ( String [ ] args ) { for ( int i =…" at bounding box center [400, 405] width 670 height 344
click at [163, 291] on div "public class Main { public static void main ( String [ ] args ) { for ( int i =…" at bounding box center [400, 393] width 670 height 320
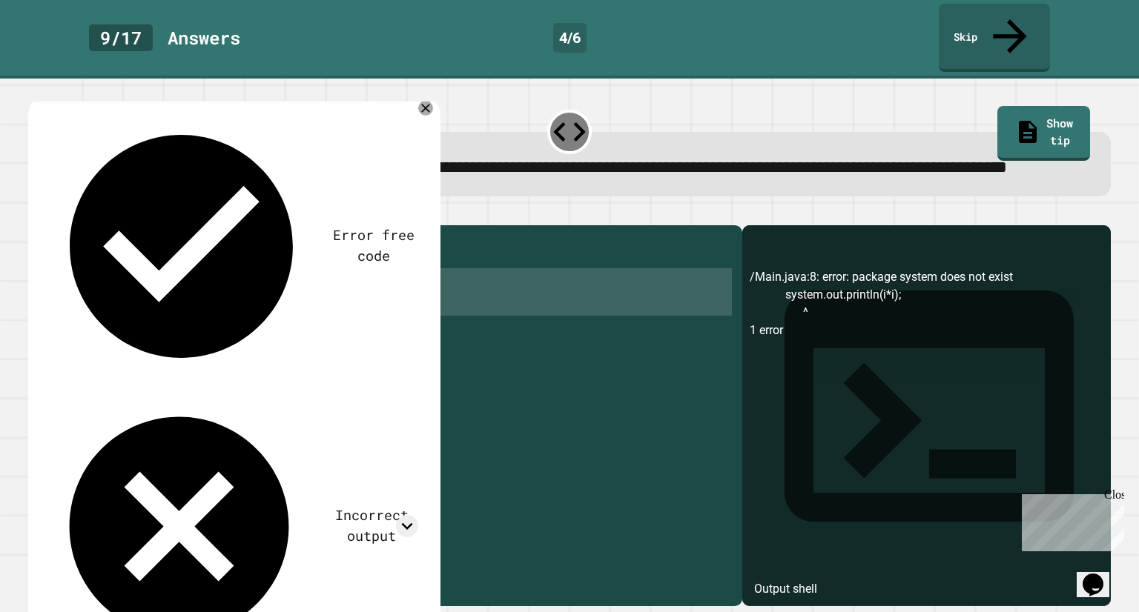
drag, startPoint x: 163, startPoint y: 291, endPoint x: 313, endPoint y: 304, distance: 150.3
click at [313, 304] on div "public class Main { public static void main ( String [ ] args ) { for ( int i =…" at bounding box center [400, 405] width 670 height 344
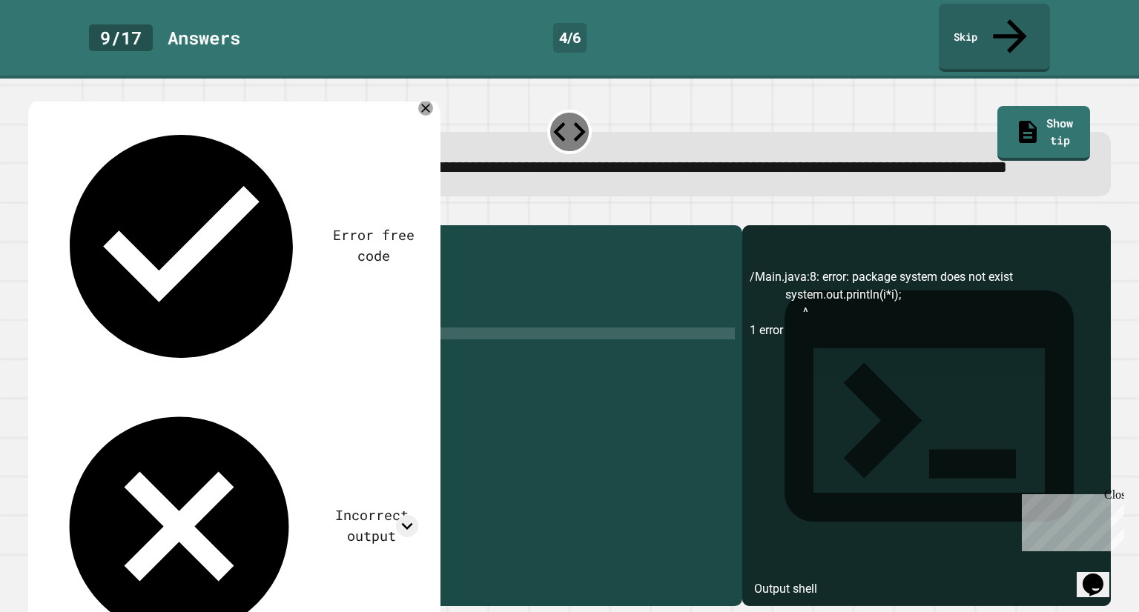
click at [171, 344] on div "public class Main { public static void main ( String [ ] args ) { for ( int i =…" at bounding box center [400, 405] width 670 height 344
click at [134, 336] on div "public class Main { public static void main ( String [ ] args ) { for ( int i =…" at bounding box center [400, 405] width 670 height 344
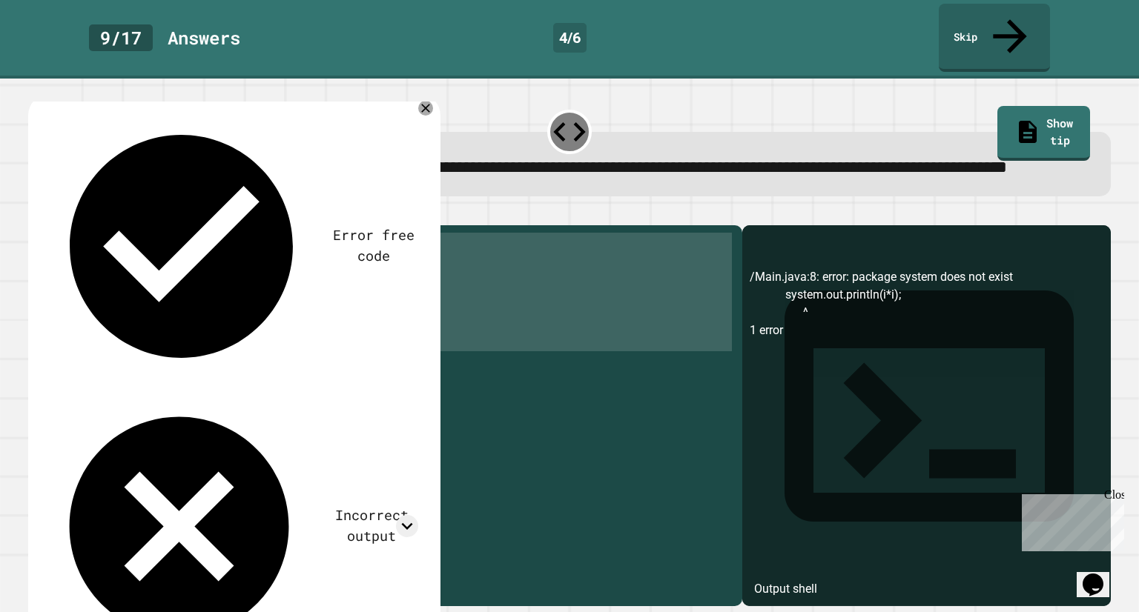
click at [134, 336] on div "public class Main { public static void main ( String [ ] args ) { for ( int i =…" at bounding box center [400, 405] width 670 height 344
click at [134, 336] on div "public class Main { public static void main ( String [ ] args ) { for ( int i =…" at bounding box center [400, 393] width 670 height 320
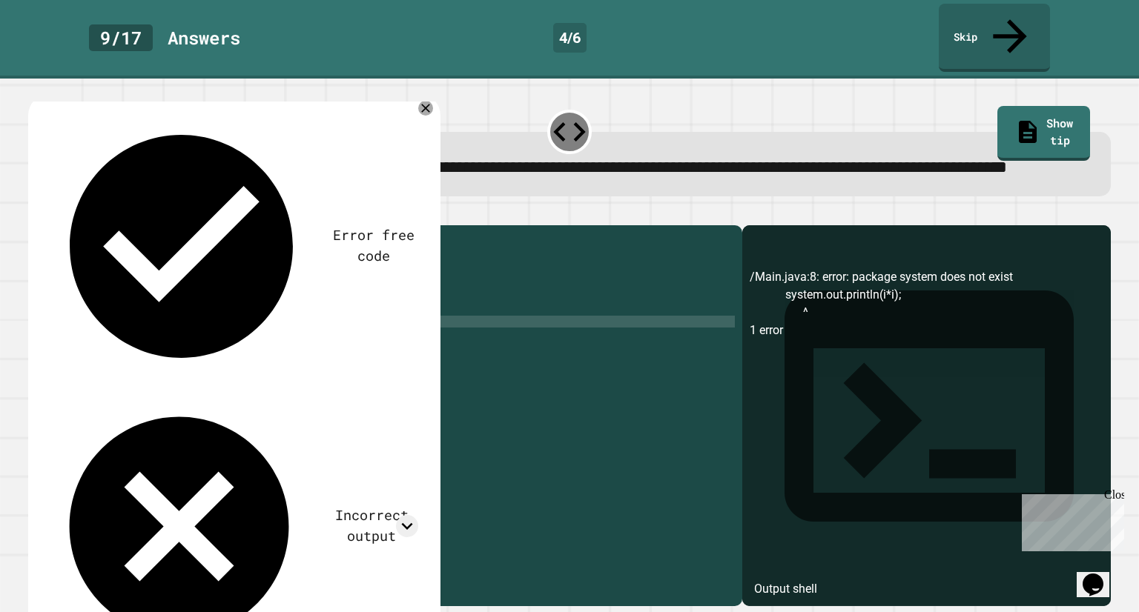
click at [134, 336] on div "public class Main { public static void main ( String [ ] args ) { for ( int i =…" at bounding box center [400, 405] width 670 height 344
click at [134, 336] on div "public class Main { public static void main ( String [ ] args ) { for ( int i =…" at bounding box center [400, 393] width 670 height 320
click at [134, 336] on div "public class Main { public static void main ( String [ ] args ) { for ( int i =…" at bounding box center [400, 405] width 670 height 344
click at [161, 340] on div "public class Main { public static void main ( String [ ] args ) { for ( int i =…" at bounding box center [400, 393] width 670 height 320
drag, startPoint x: 976, startPoint y: 20, endPoint x: 984, endPoint y: 19, distance: 8.2
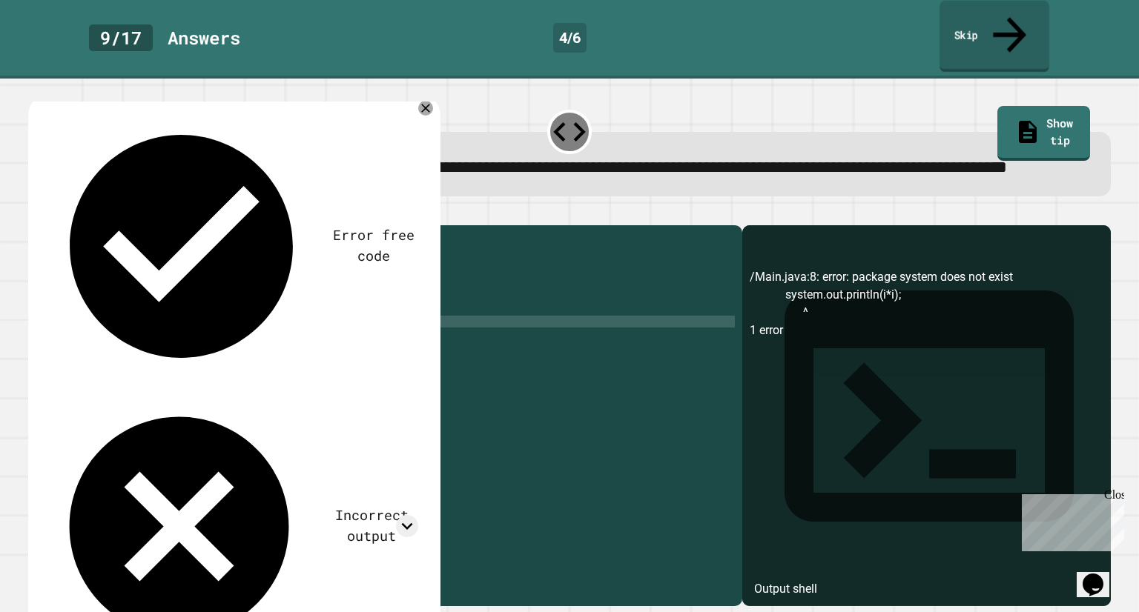
click at [984, 19] on link "Skip" at bounding box center [994, 37] width 110 height 72
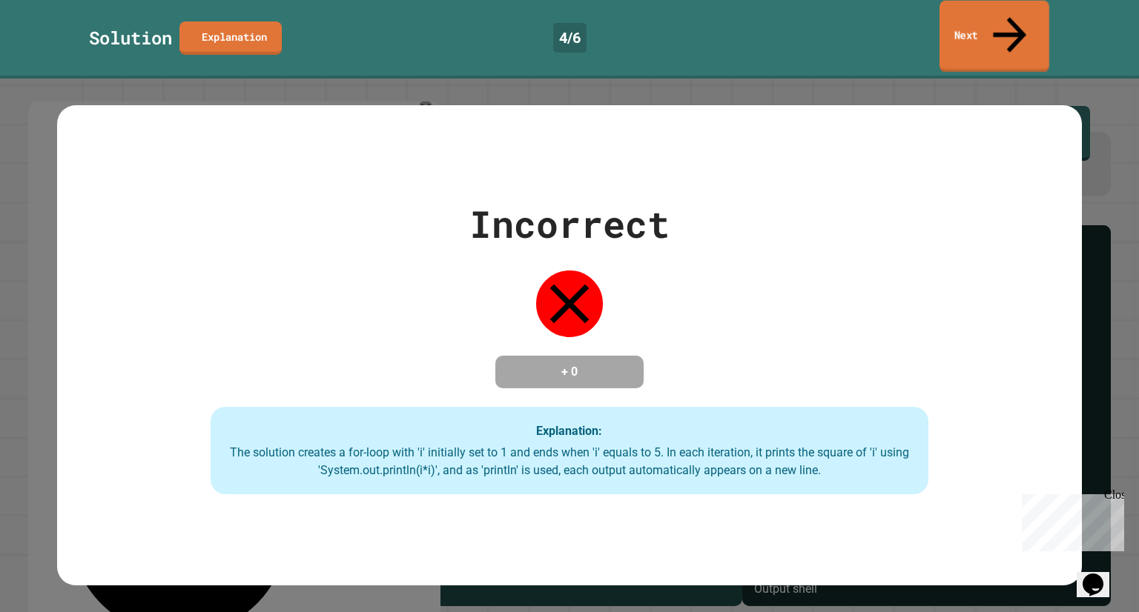
click at [985, 19] on link "Next" at bounding box center [994, 37] width 110 height 72
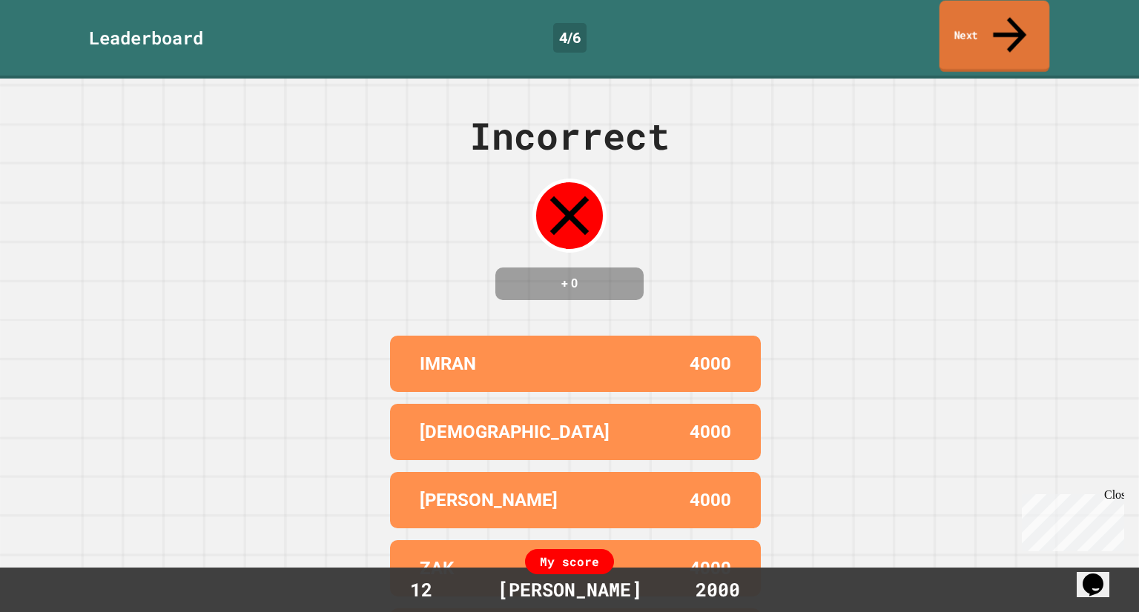
click at [985, 19] on link "Next" at bounding box center [994, 37] width 110 height 72
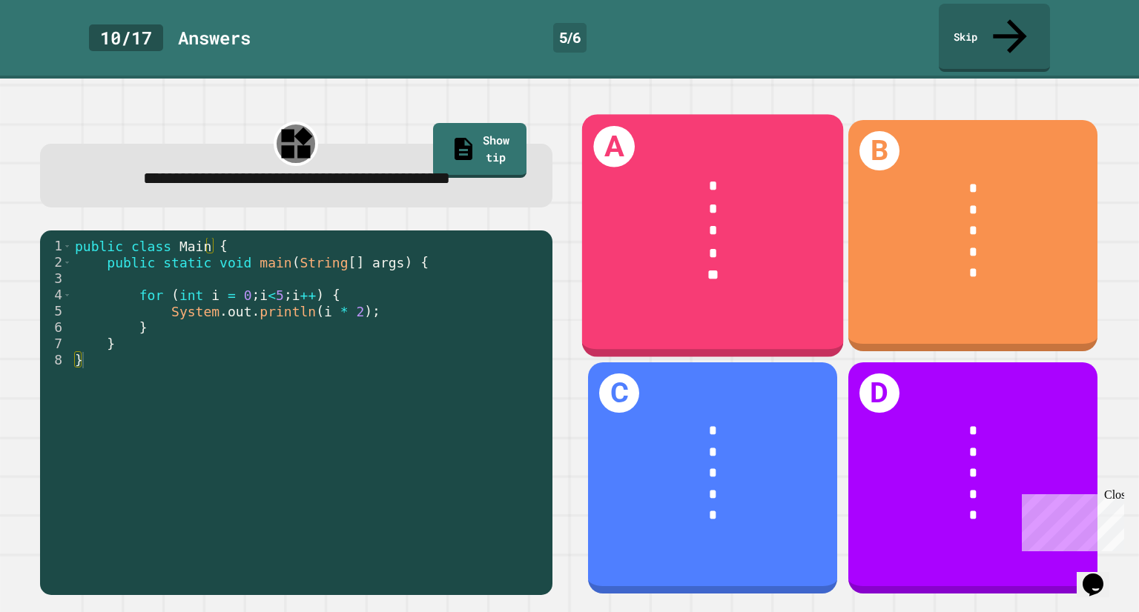
click at [744, 265] on div "**" at bounding box center [713, 276] width 204 height 22
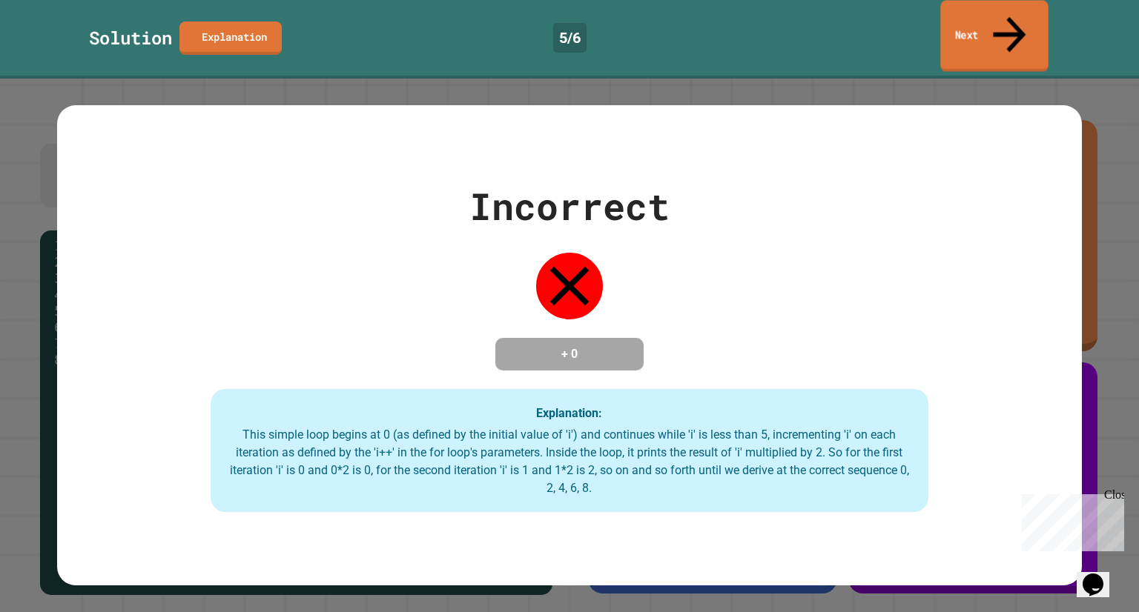
click at [976, 16] on link "Next" at bounding box center [994, 36] width 108 height 72
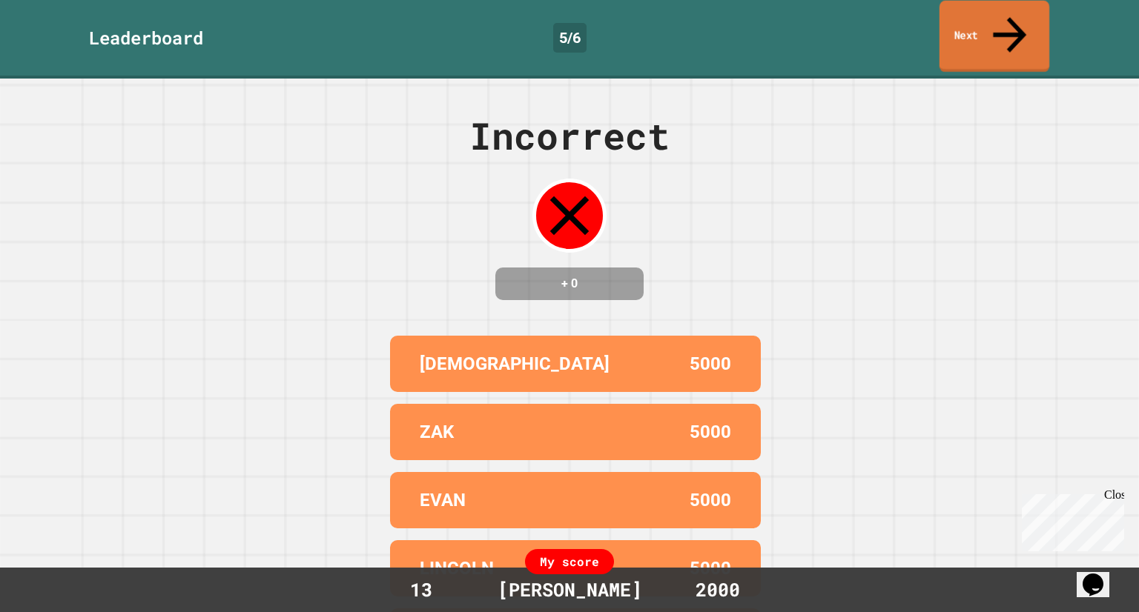
click at [976, 16] on link "Next" at bounding box center [994, 37] width 110 height 72
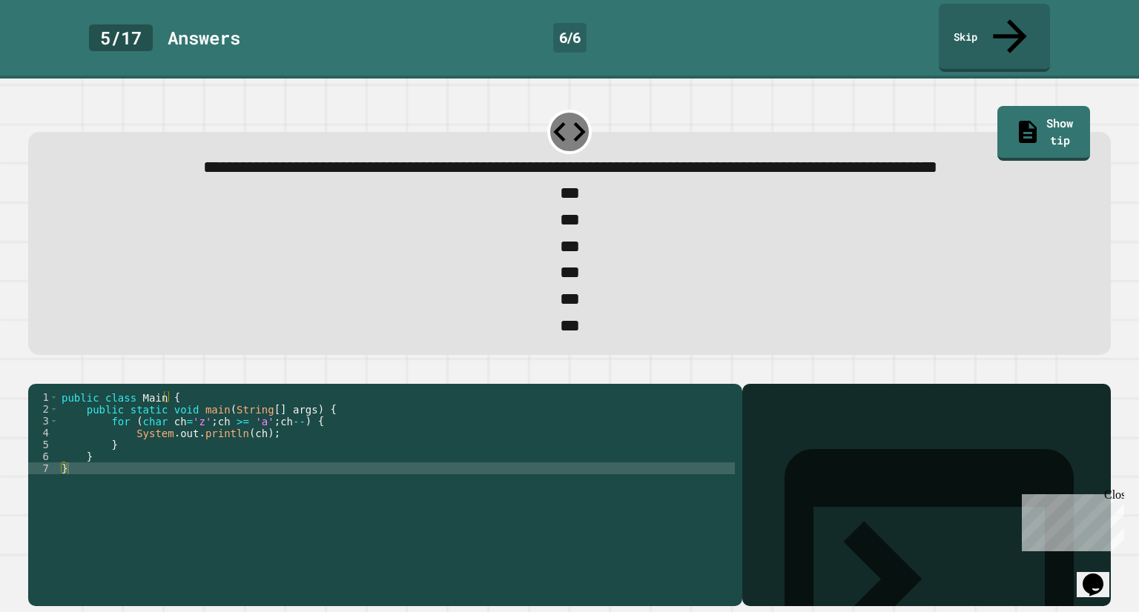
scroll to position [4, 0]
click at [294, 445] on div "public class Main { public static void main ( String [ ] args ) { for ( char ch…" at bounding box center [397, 480] width 676 height 178
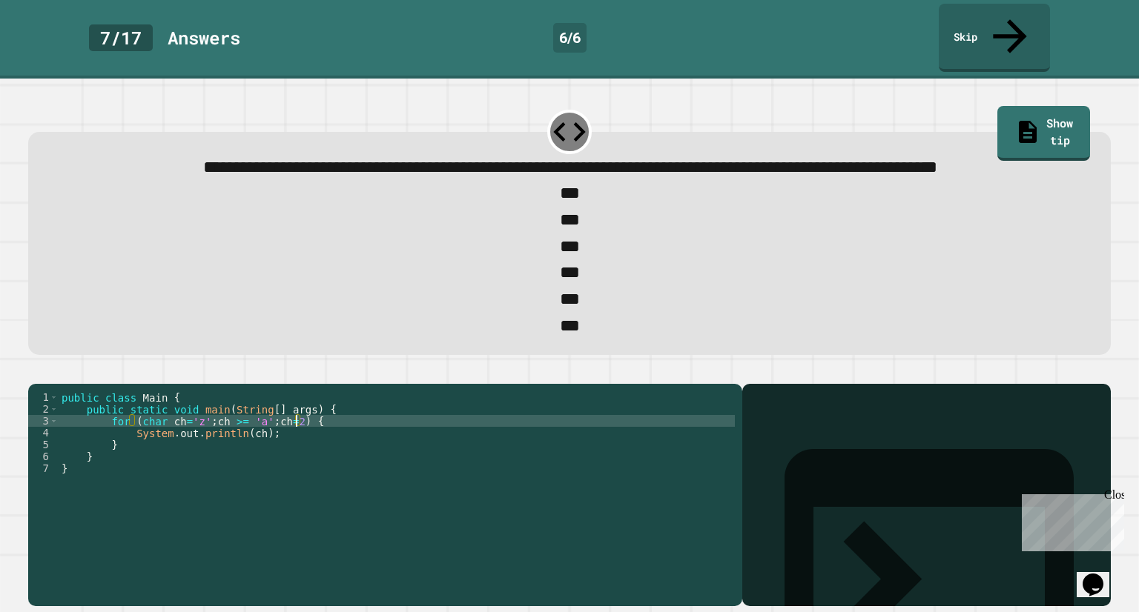
scroll to position [0, 17]
click at [36, 372] on button "button" at bounding box center [36, 372] width 0 height 0
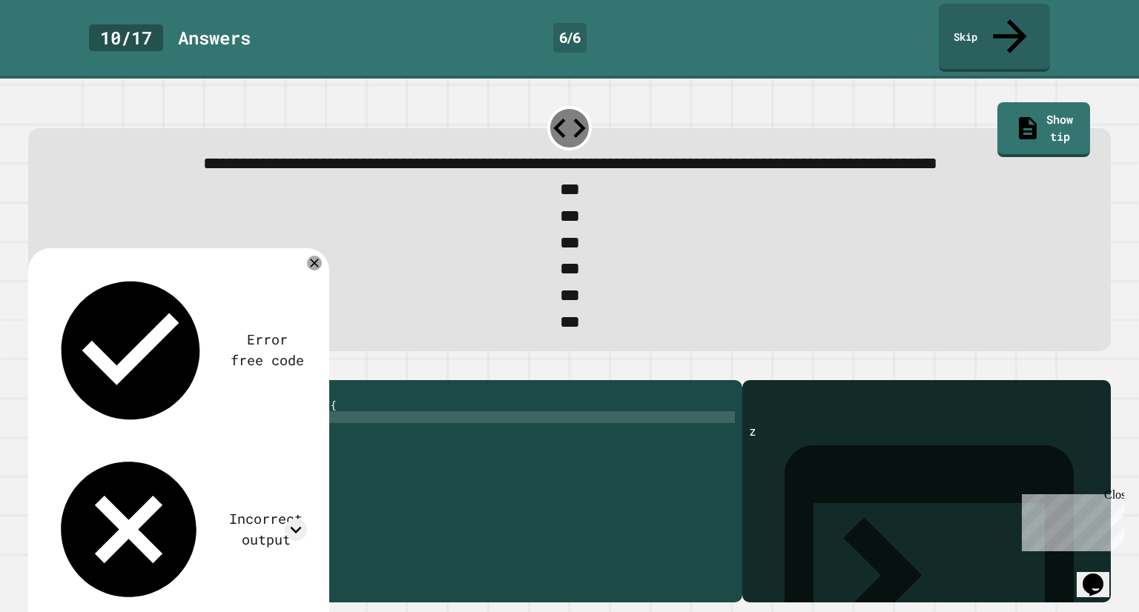
click at [285, 443] on div "public class Main { public static void main ( String [ ] args ) { for ( char ch…" at bounding box center [397, 477] width 676 height 178
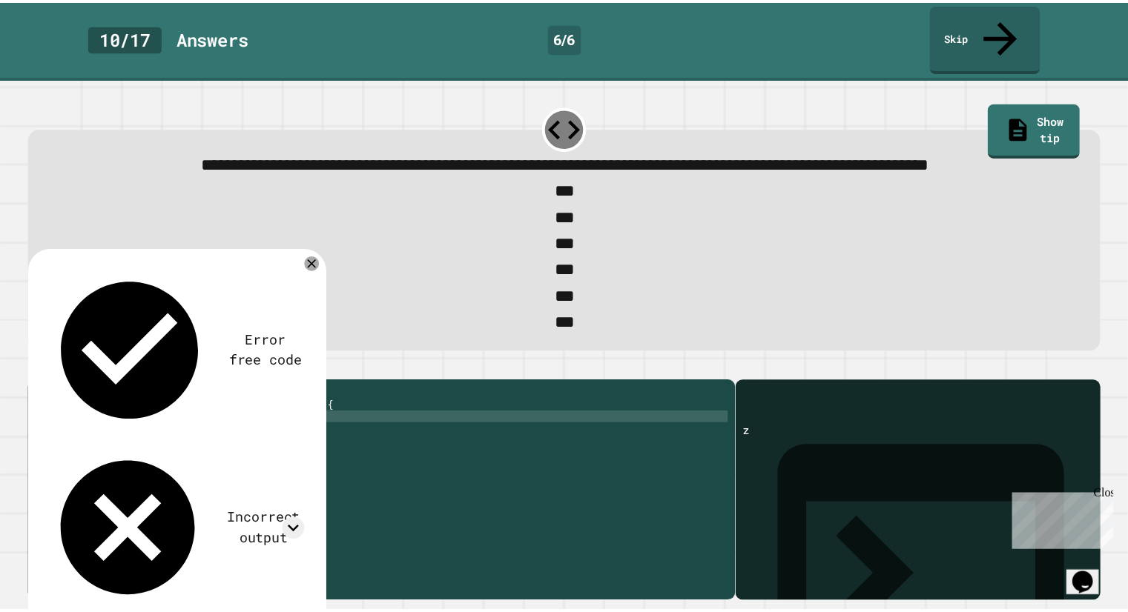
scroll to position [0, 16]
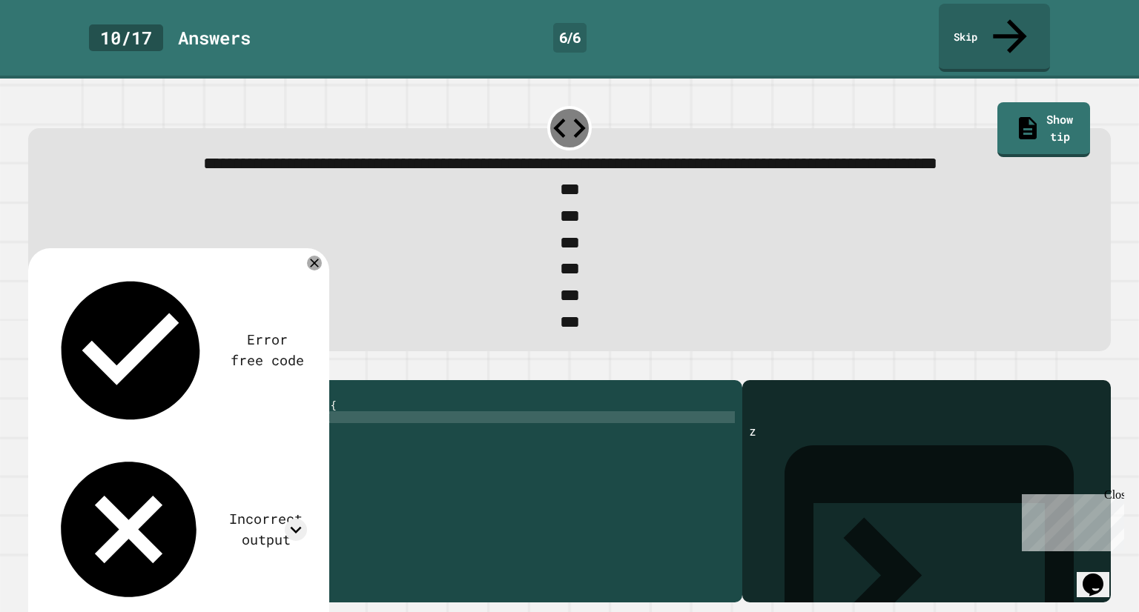
type textarea "**********"
click at [36, 368] on icon "button" at bounding box center [36, 368] width 0 height 0
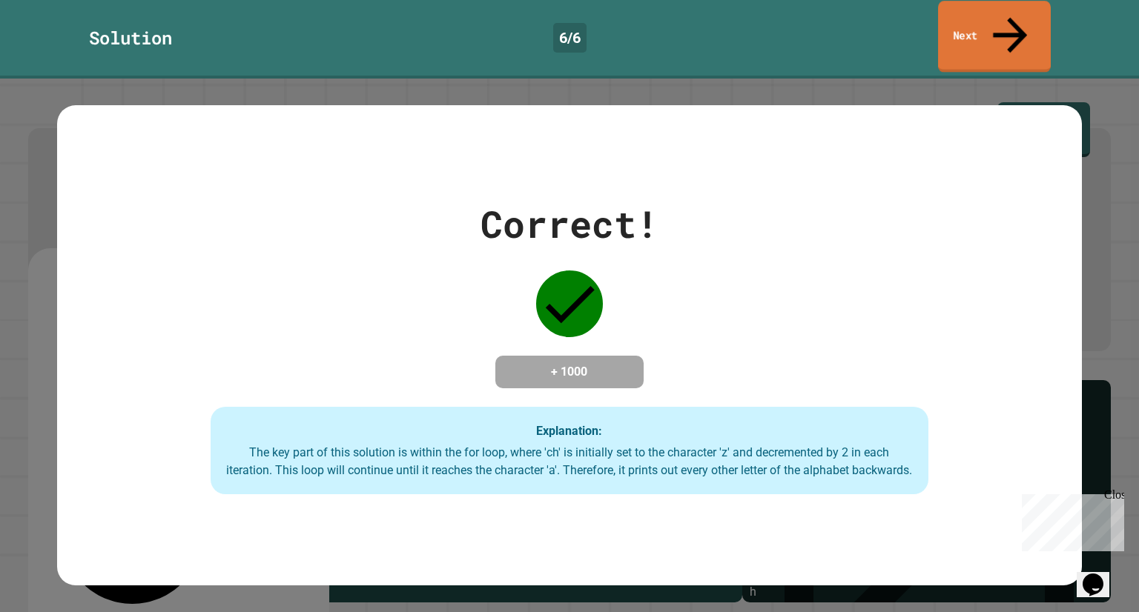
click at [1019, 16] on link "Next" at bounding box center [994, 37] width 113 height 72
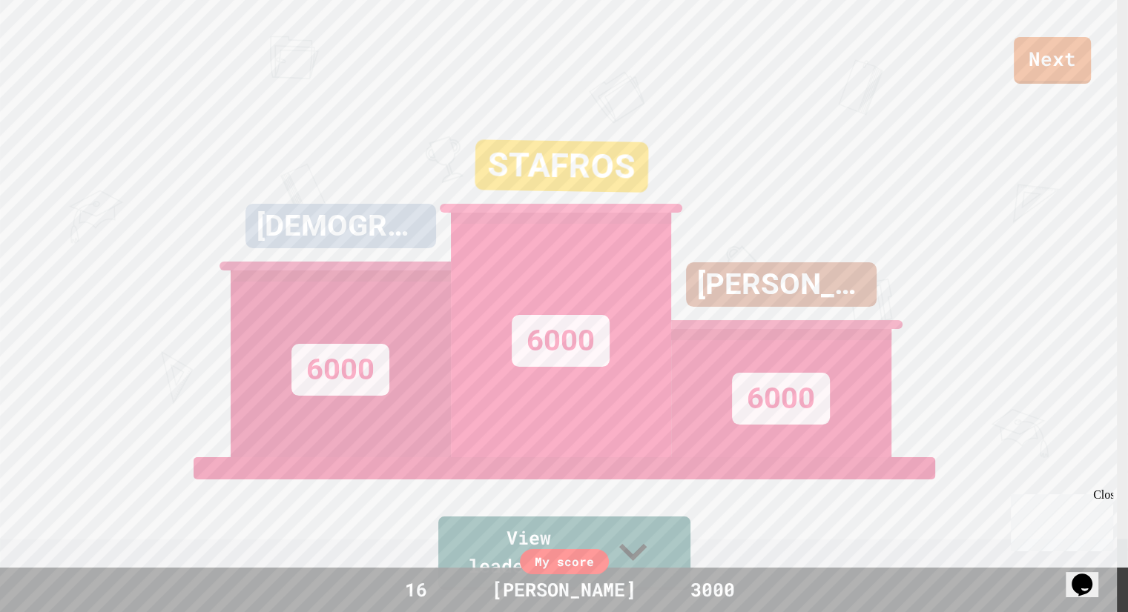
drag, startPoint x: 712, startPoint y: 128, endPoint x: 503, endPoint y: 108, distance: 209.3
